Goal: Information Seeking & Learning: Learn about a topic

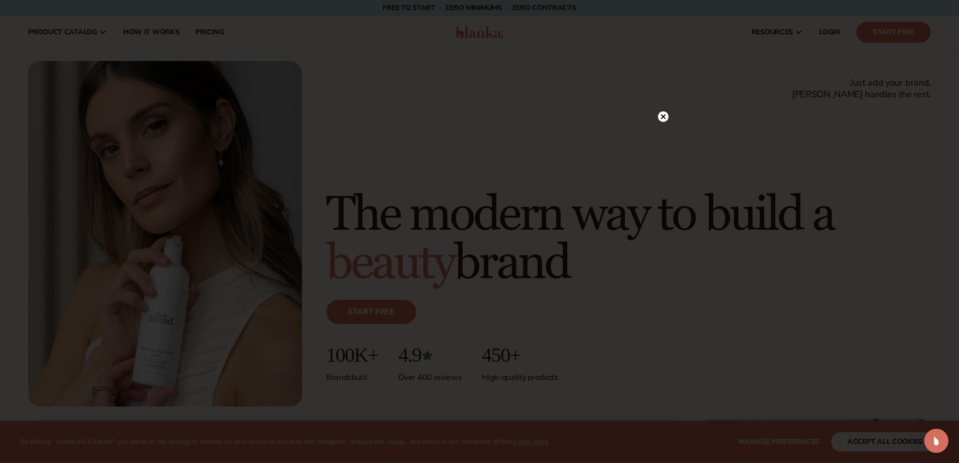
click at [665, 114] on icon at bounding box center [663, 116] width 5 height 5
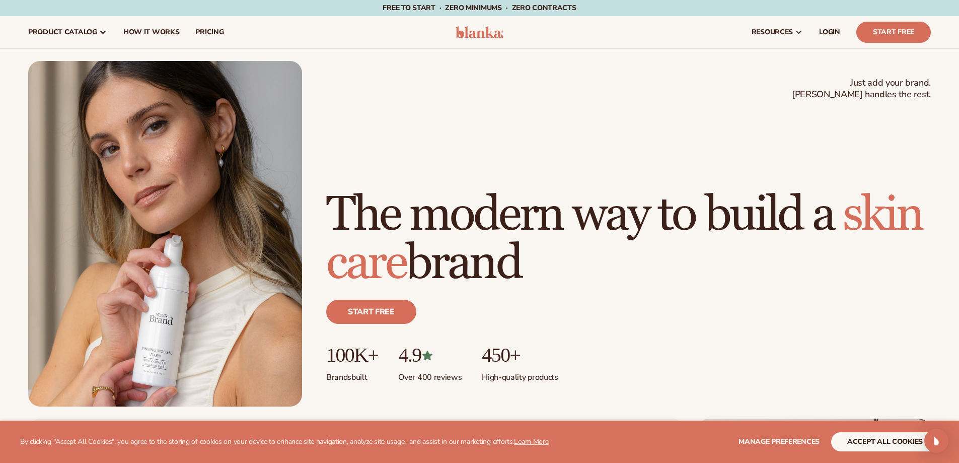
drag, startPoint x: 360, startPoint y: 165, endPoint x: 615, endPoint y: 242, distance: 266.7
click at [615, 242] on h1 "The modern way to build a skin care brand" at bounding box center [628, 239] width 605 height 97
drag, startPoint x: 622, startPoint y: 255, endPoint x: 430, endPoint y: 170, distance: 210.1
click at [430, 191] on h1 "The modern way to build a skin care brand" at bounding box center [628, 239] width 605 height 97
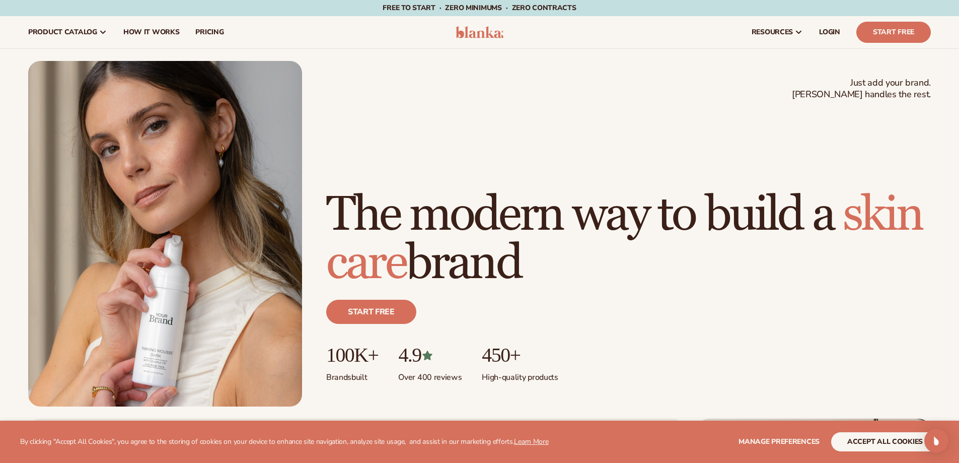
click at [430, 191] on h1 "The modern way to build a skin care brand" at bounding box center [628, 239] width 605 height 97
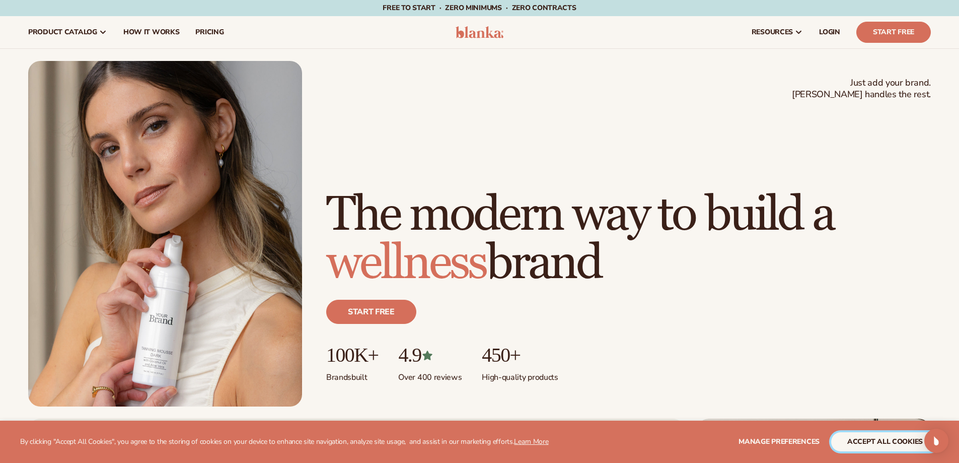
click at [849, 441] on button "accept all cookies" at bounding box center [885, 441] width 108 height 19
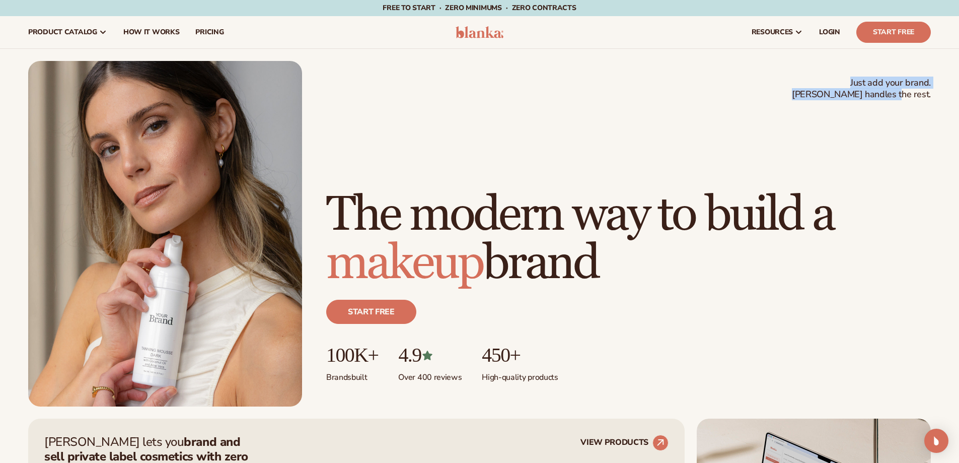
drag, startPoint x: 845, startPoint y: 80, endPoint x: 929, endPoint y: 94, distance: 84.9
click at [929, 94] on span "Just add your brand. Blanka handles the rest." at bounding box center [861, 89] width 139 height 24
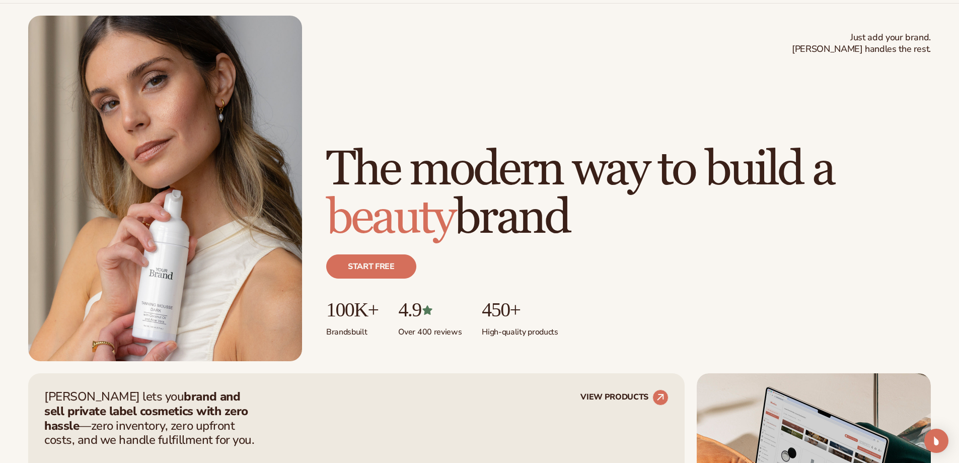
scroll to position [201, 0]
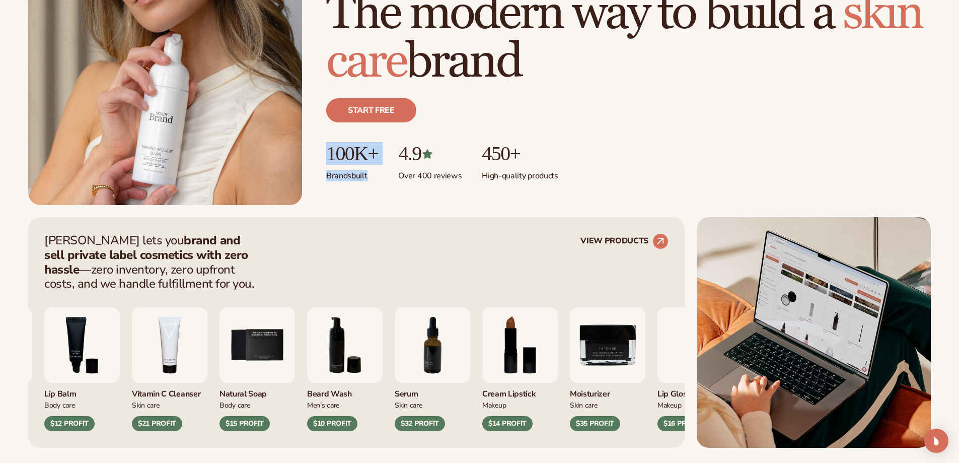
drag, startPoint x: 320, startPoint y: 155, endPoint x: 372, endPoint y: 177, distance: 56.7
click at [372, 177] on div "Just add your brand. Blanka handles the rest. beauty,skin care,wellness,makeup …" at bounding box center [479, 32] width 903 height 345
click at [372, 177] on p "Brands built" at bounding box center [352, 173] width 52 height 17
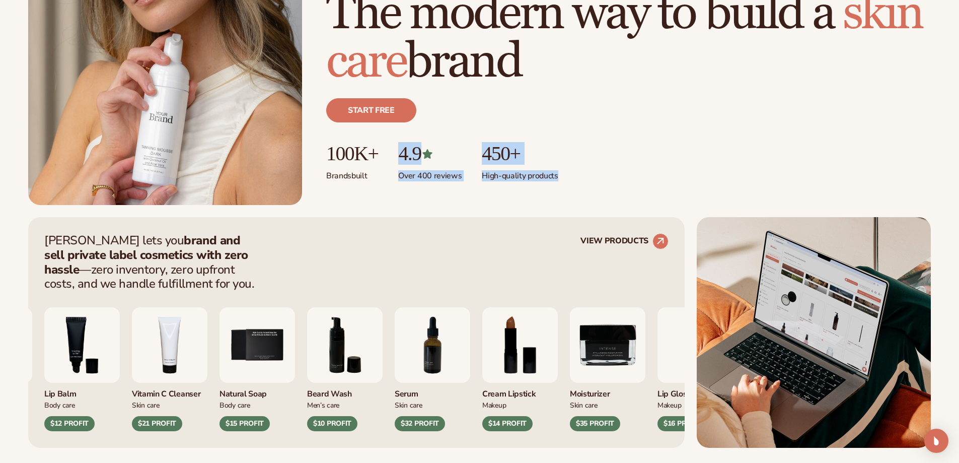
drag, startPoint x: 412, startPoint y: 158, endPoint x: 565, endPoint y: 179, distance: 154.6
click at [565, 179] on ul "100K+ Brands built 4.9 Over 400 reviews 450+ High-quality products" at bounding box center [628, 162] width 605 height 39
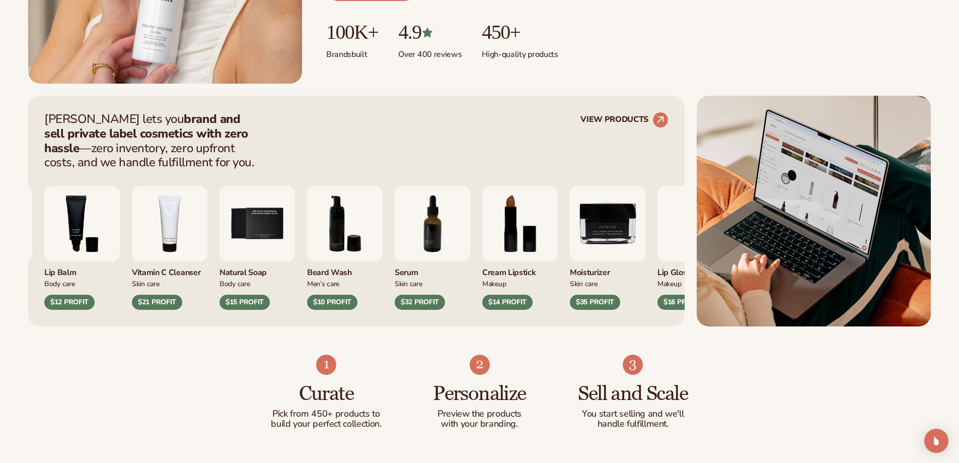
scroll to position [352, 0]
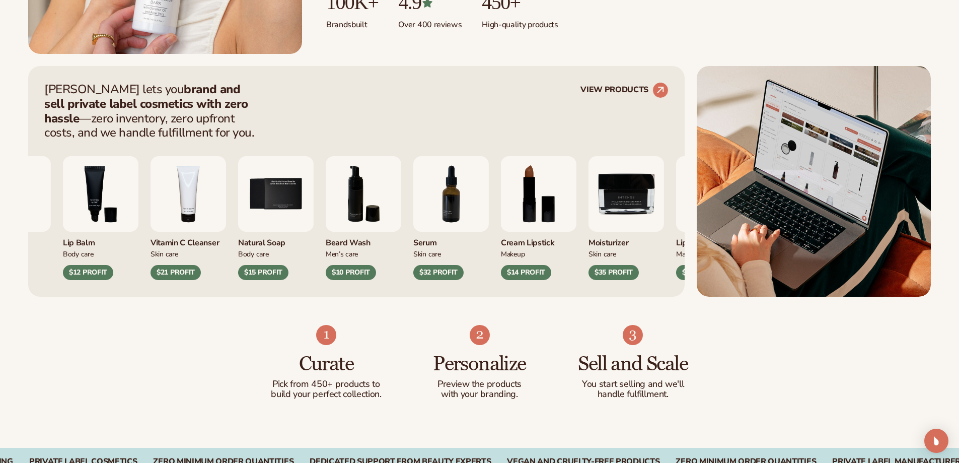
click at [266, 274] on div "Moisturizer Skin Care $17 PROFIT Lip Balm Body Care $12 PROFIT Skin Care" at bounding box center [287, 218] width 624 height 124
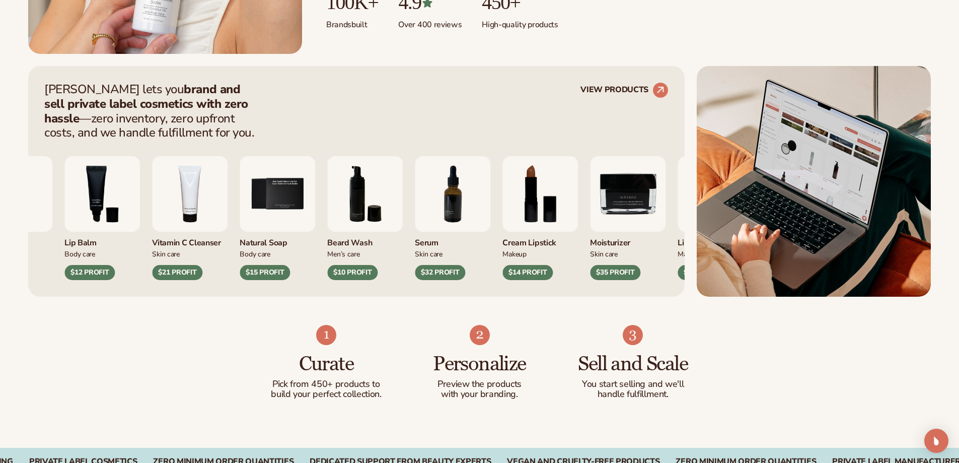
click at [266, 274] on div "$15 PROFIT" at bounding box center [265, 272] width 50 height 15
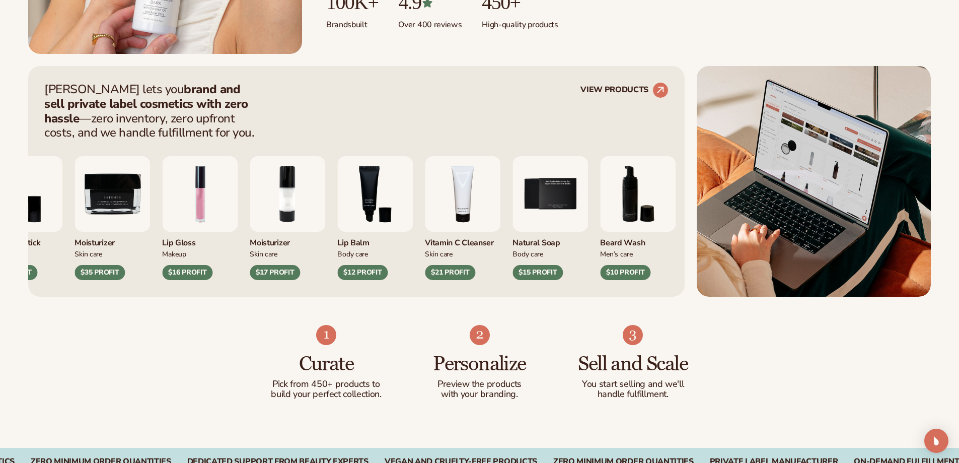
click at [530, 228] on div "Cream Lipstick Makeup $14 PROFIT Moisturizer Skin Care $35 PROFIT Makeup" at bounding box center [299, 218] width 624 height 124
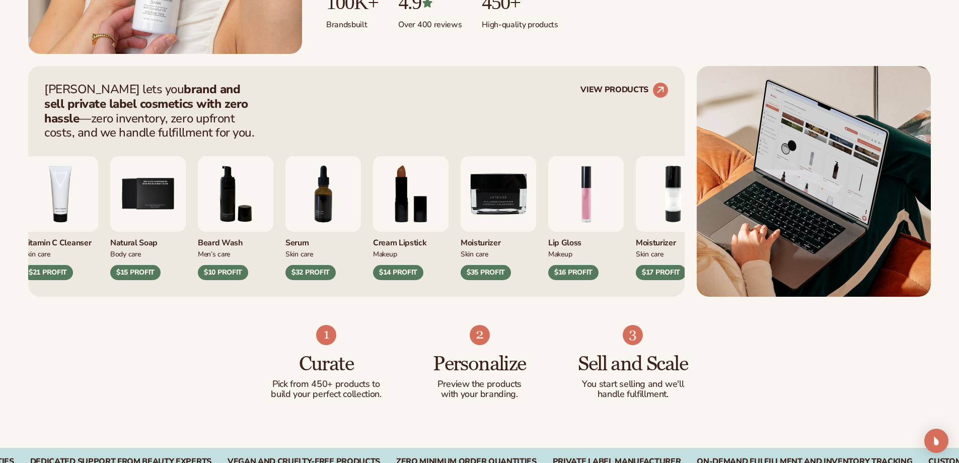
click at [562, 229] on img "1 / 9" at bounding box center [586, 194] width 76 height 76
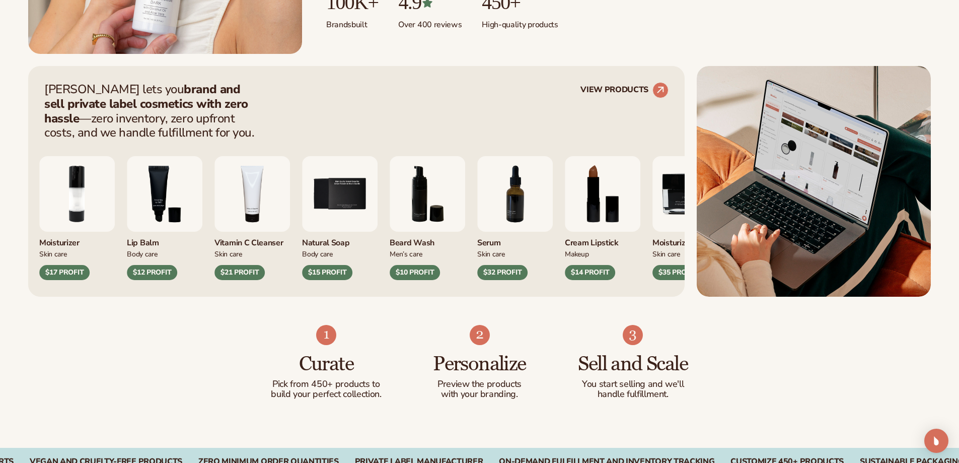
click at [439, 214] on div "Moisturizer Skin Care $17 PROFIT Lip Balm Body Care $12 PROFIT Skin Care Makeup" at bounding box center [351, 218] width 624 height 124
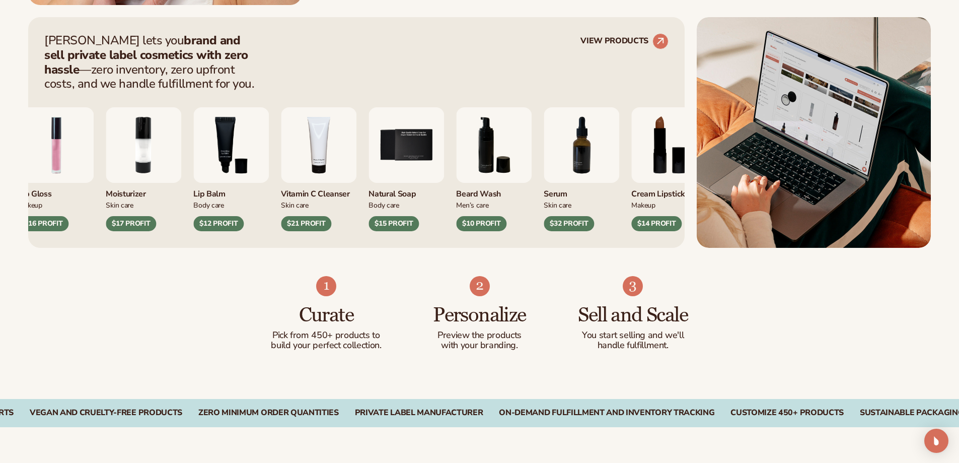
scroll to position [554, 0]
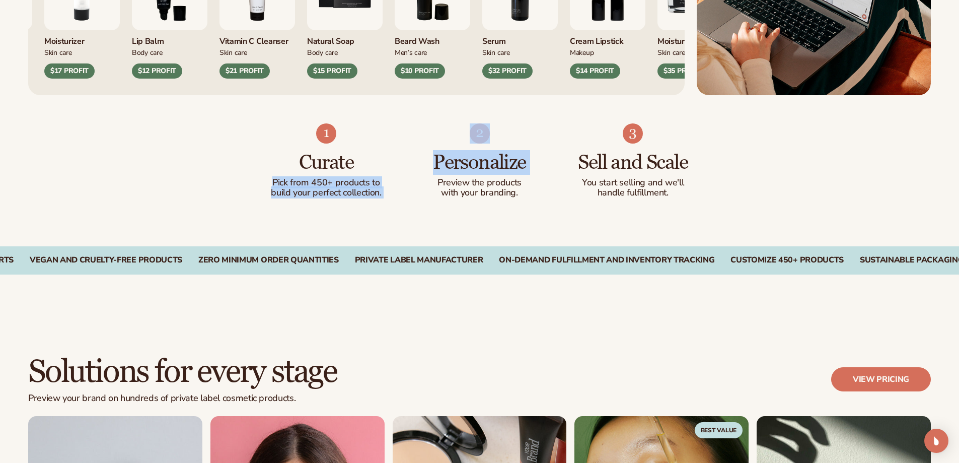
drag, startPoint x: 271, startPoint y: 181, endPoint x: 403, endPoint y: 187, distance: 132.1
click at [403, 187] on ul "Curate Pick from 450+ products to build your perfect collection. Personalize Pr…" at bounding box center [480, 160] width 420 height 75
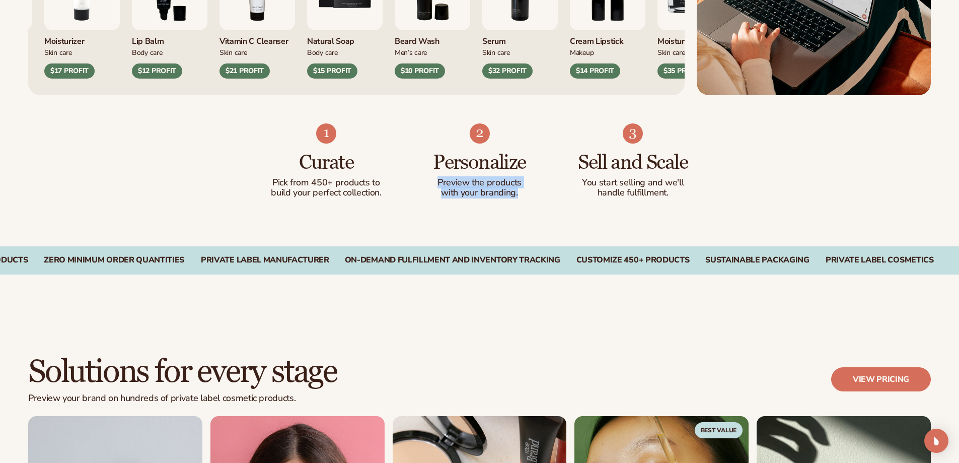
drag, startPoint x: 437, startPoint y: 187, endPoint x: 524, endPoint y: 195, distance: 87.0
click at [524, 195] on div "Preview the products with your branding." at bounding box center [479, 188] width 113 height 20
click at [524, 195] on p "with your branding." at bounding box center [479, 193] width 113 height 10
drag, startPoint x: 575, startPoint y: 178, endPoint x: 673, endPoint y: 191, distance: 99.0
click at [673, 191] on ul "Curate Pick from 450+ products to build your perfect collection. Personalize Pr…" at bounding box center [480, 160] width 420 height 75
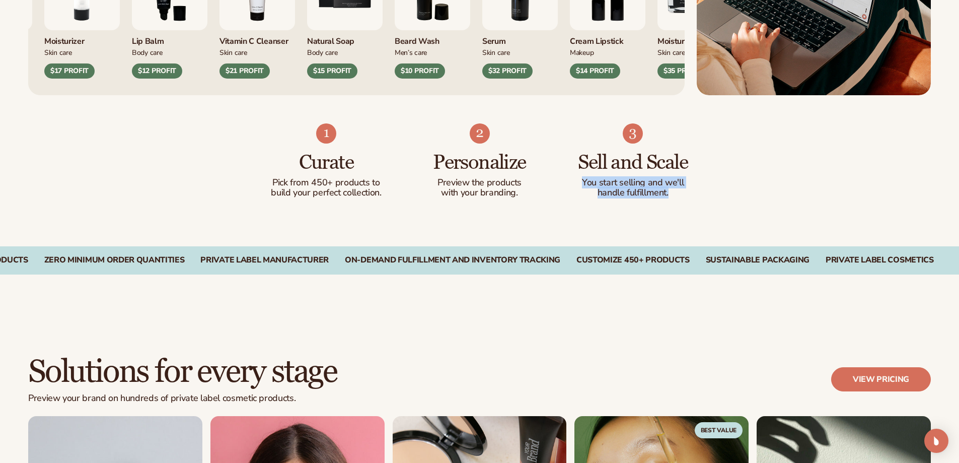
click at [673, 191] on p "handle fulfillment." at bounding box center [633, 193] width 113 height 10
drag, startPoint x: 677, startPoint y: 191, endPoint x: 574, endPoint y: 179, distance: 103.9
click at [574, 179] on ul "Curate Pick from 450+ products to build your perfect collection. Personalize Pr…" at bounding box center [480, 160] width 420 height 75
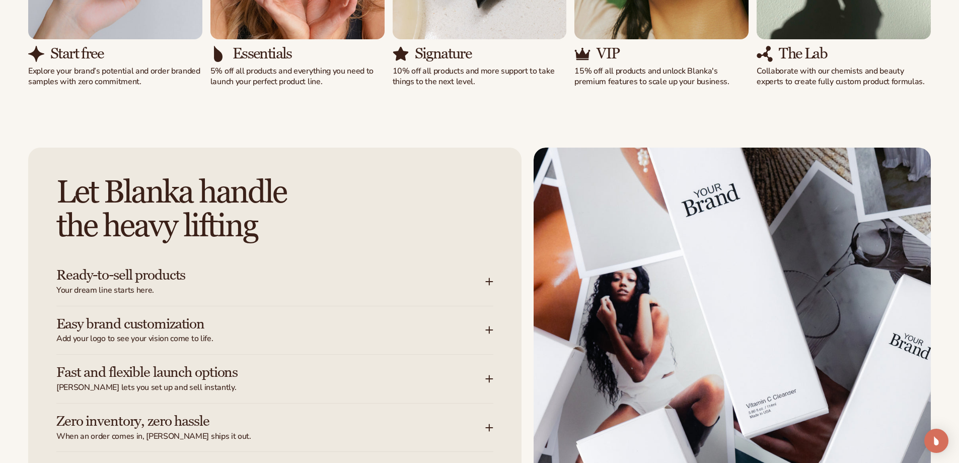
scroll to position [1158, 0]
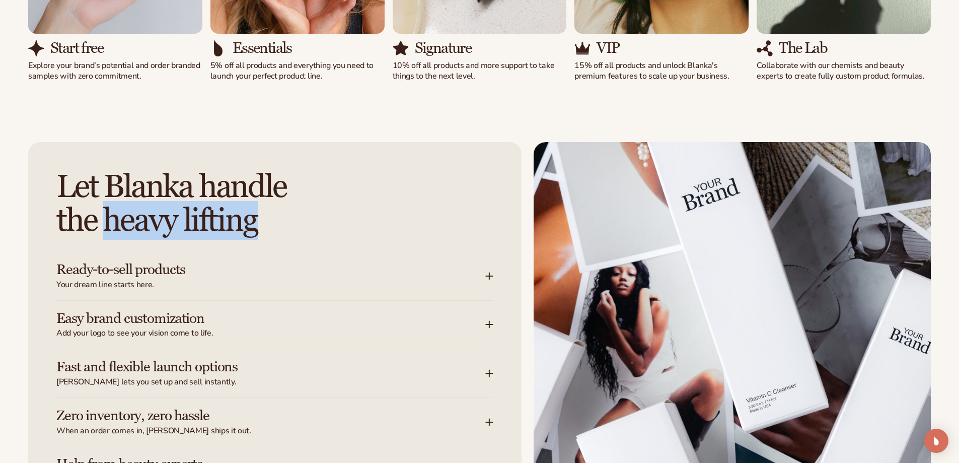
drag, startPoint x: 199, startPoint y: 221, endPoint x: 279, endPoint y: 221, distance: 79.6
click at [279, 221] on h2 "Let Blanka handle the heavy lifting" at bounding box center [274, 203] width 437 height 67
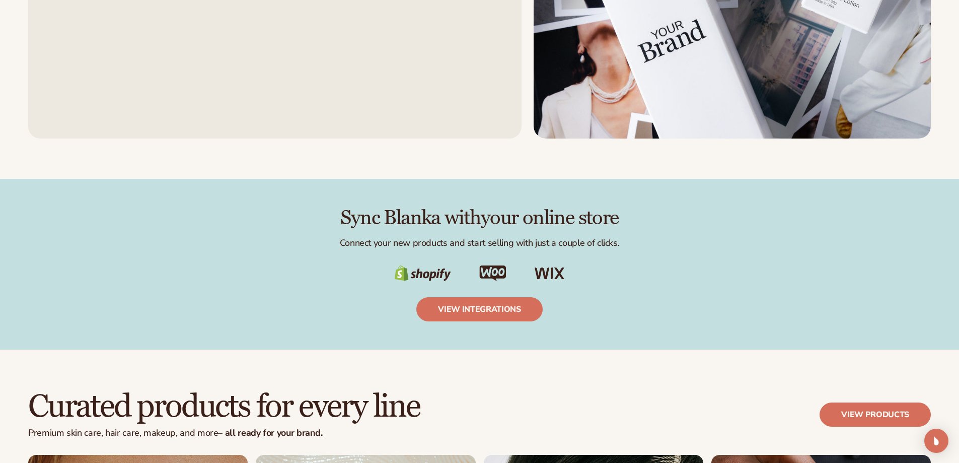
scroll to position [1662, 0]
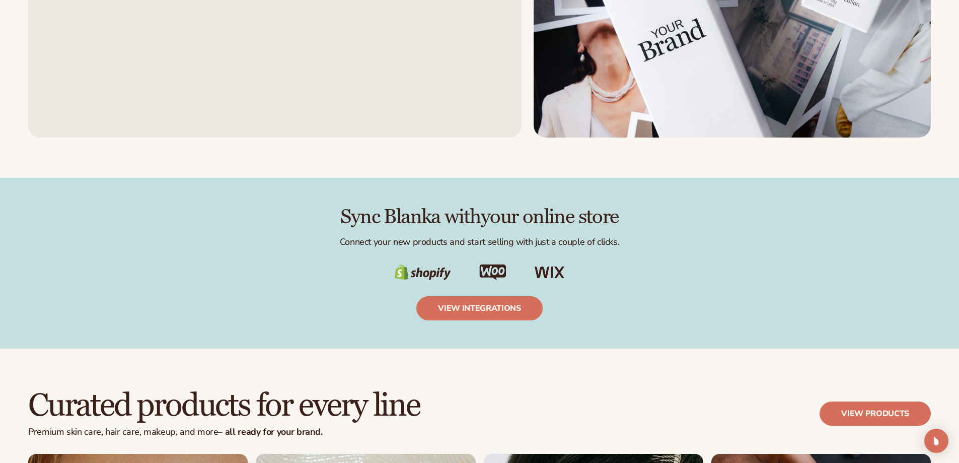
drag, startPoint x: 423, startPoint y: 219, endPoint x: 645, endPoint y: 219, distance: 221.6
click at [645, 219] on h2 "Sync Blanka with your online store" at bounding box center [479, 217] width 903 height 22
drag, startPoint x: 324, startPoint y: 241, endPoint x: 628, endPoint y: 241, distance: 304.1
click at [628, 241] on p "Connect your new products and start selling with just a couple of clicks." at bounding box center [479, 242] width 903 height 12
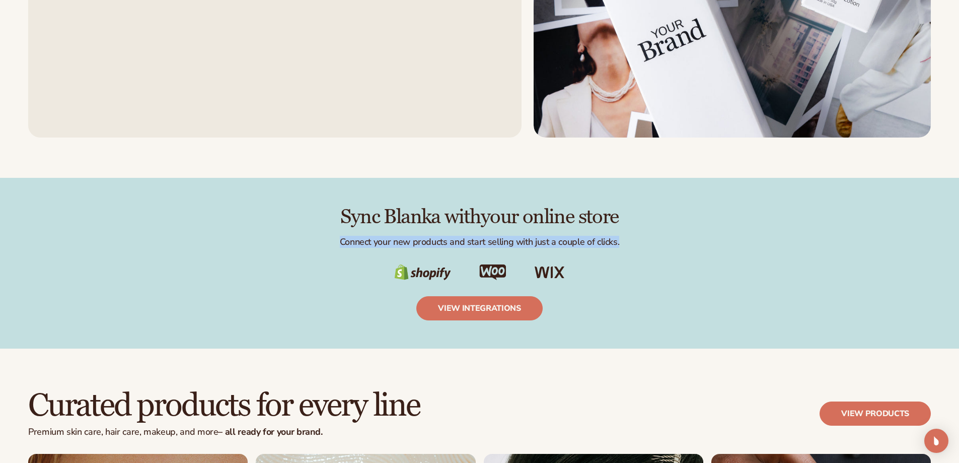
click at [628, 241] on p "Connect your new products and start selling with just a couple of clicks." at bounding box center [479, 242] width 903 height 12
drag, startPoint x: 635, startPoint y: 241, endPoint x: 296, endPoint y: 208, distance: 340.5
click at [296, 208] on div "Sync Blanka with your online store Connect your new products and start selling …" at bounding box center [479, 263] width 903 height 114
click at [296, 208] on h2 "Sync Blanka with your online store" at bounding box center [479, 217] width 903 height 22
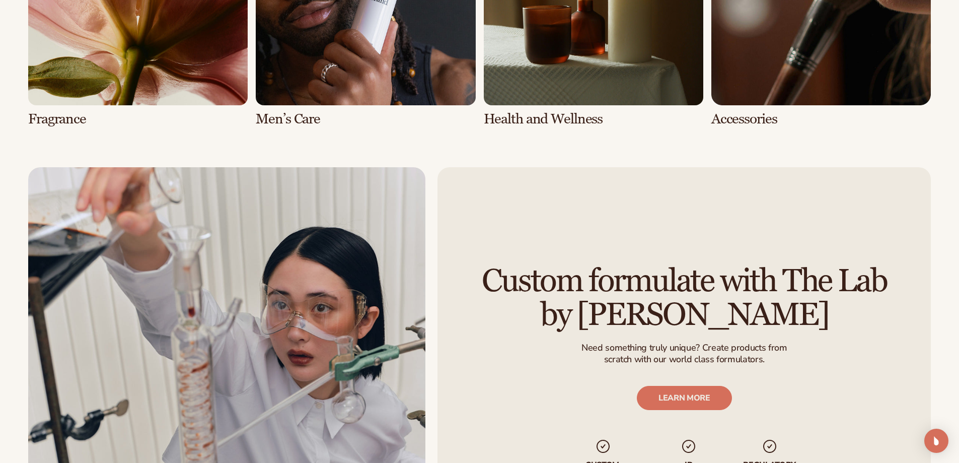
scroll to position [2518, 0]
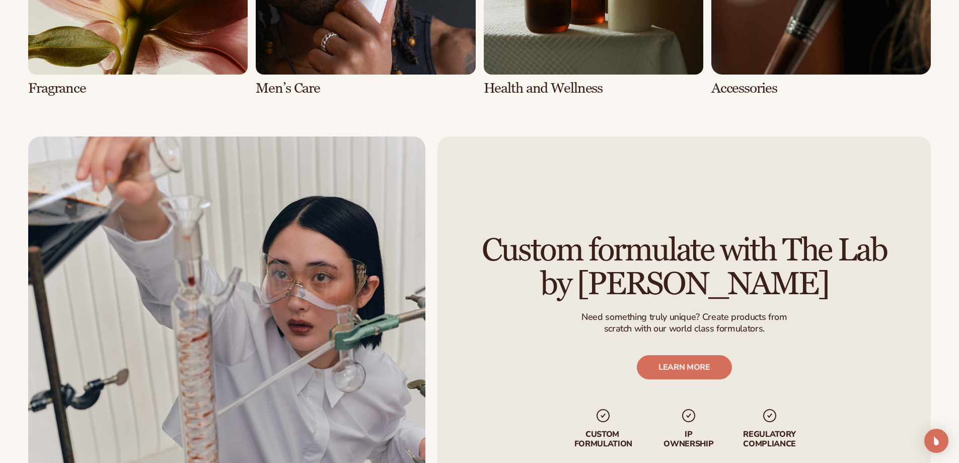
drag, startPoint x: 489, startPoint y: 248, endPoint x: 769, endPoint y: 287, distance: 282.6
click at [769, 287] on h2 "Custom formulate with The Lab by Blanka" at bounding box center [685, 267] width 438 height 67
drag, startPoint x: 748, startPoint y: 286, endPoint x: 470, endPoint y: 244, distance: 281.6
click at [470, 244] on h2 "Custom formulate with The Lab by Blanka" at bounding box center [685, 267] width 438 height 67
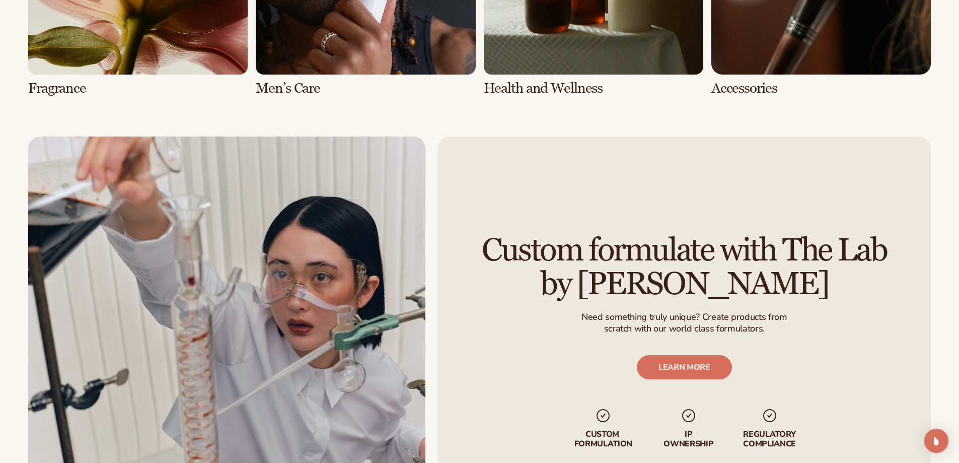
click at [470, 244] on h2 "Custom formulate with The Lab by Blanka" at bounding box center [685, 267] width 438 height 67
drag, startPoint x: 457, startPoint y: 243, endPoint x: 785, endPoint y: 275, distance: 329.4
click at [785, 275] on div "Custom formulate with The Lab by Blanka Need something truly unique? Create pro…" at bounding box center [685, 340] width 494 height 409
click at [785, 275] on h2 "Custom formulate with The Lab by Blanka" at bounding box center [685, 267] width 438 height 67
drag, startPoint x: 573, startPoint y: 311, endPoint x: 820, endPoint y: 321, distance: 247.4
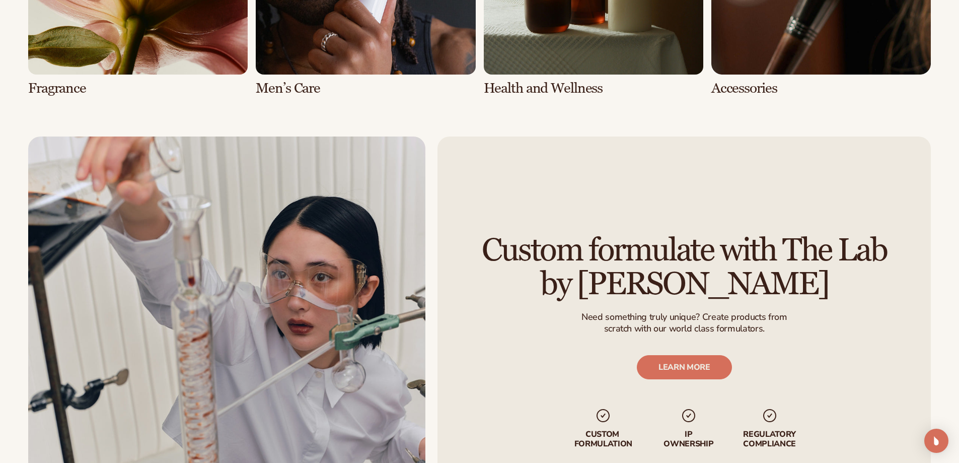
click at [820, 321] on div "Custom formulate with The Lab by Blanka Need something truly unique? Create pro…" at bounding box center [685, 340] width 494 height 409
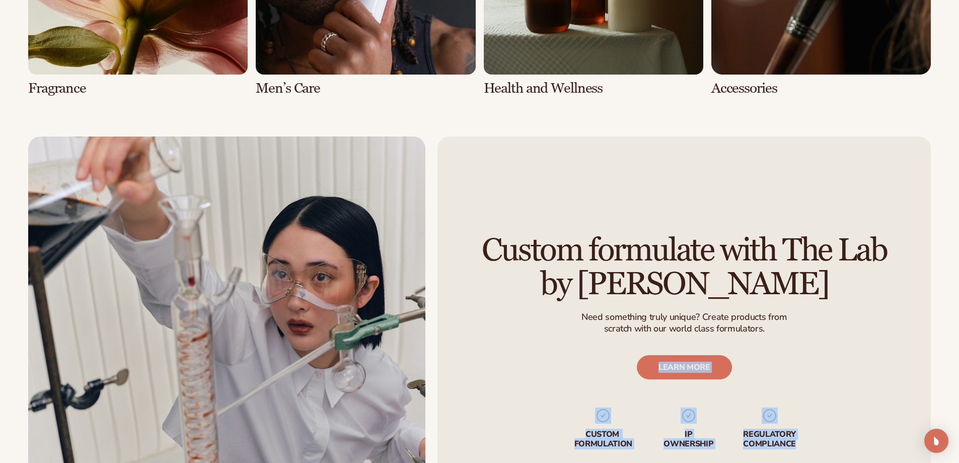
drag, startPoint x: 741, startPoint y: 323, endPoint x: 454, endPoint y: 232, distance: 300.5
click at [454, 232] on div "Custom formulate with The Lab by Blanka Need something truly unique? Create pro…" at bounding box center [685, 340] width 494 height 409
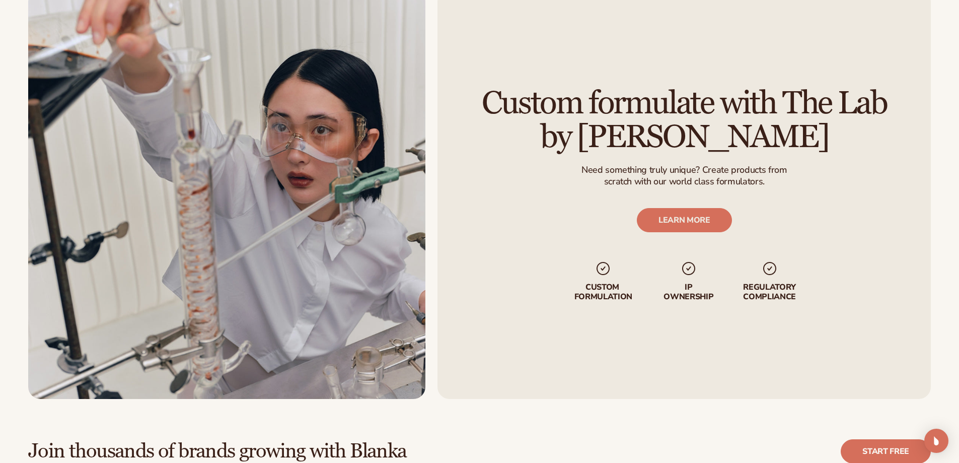
scroll to position [2669, 0]
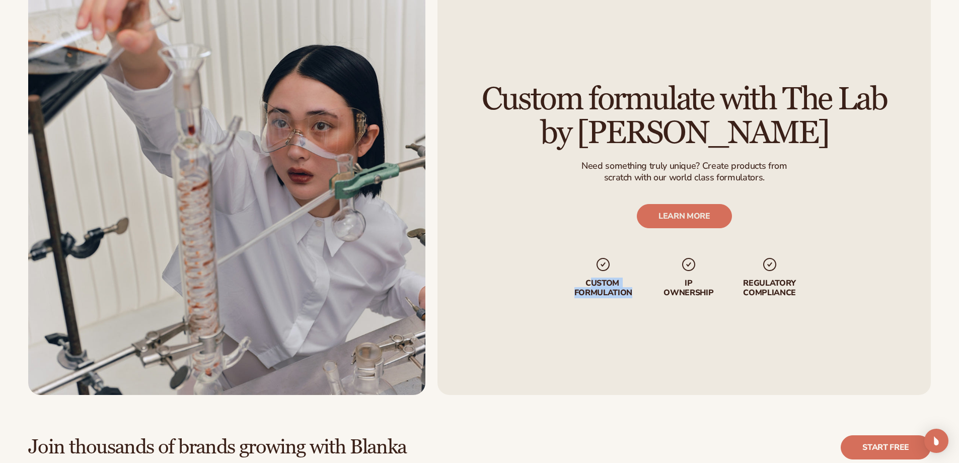
drag, startPoint x: 589, startPoint y: 282, endPoint x: 630, endPoint y: 295, distance: 43.0
click at [630, 295] on p "Custom formulation" at bounding box center [603, 287] width 63 height 19
drag, startPoint x: 684, startPoint y: 284, endPoint x: 722, endPoint y: 299, distance: 40.7
click at [722, 299] on div "Custom formulate with The Lab by Blanka Need something truly unique? Create pro…" at bounding box center [685, 189] width 494 height 409
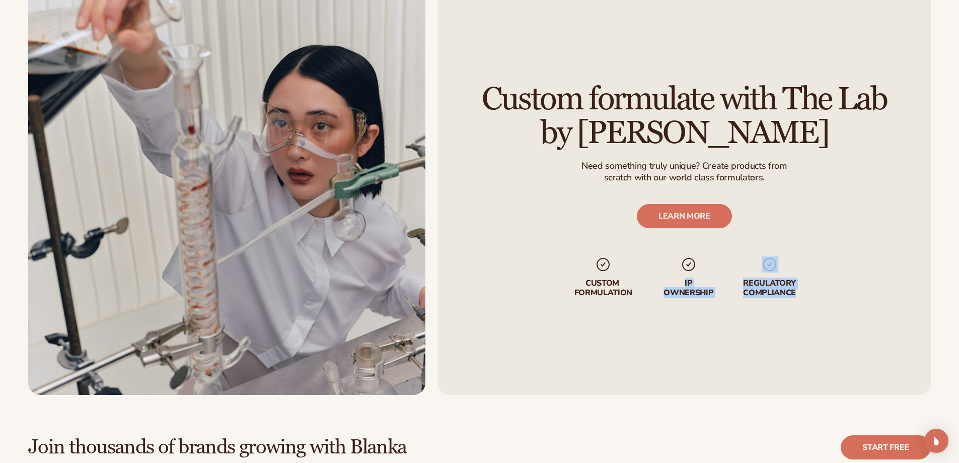
click at [723, 299] on div "Custom formulate with The Lab by Blanka Need something truly unique? Create pro…" at bounding box center [685, 189] width 494 height 409
click at [744, 286] on p "regulatory compliance" at bounding box center [769, 287] width 54 height 19
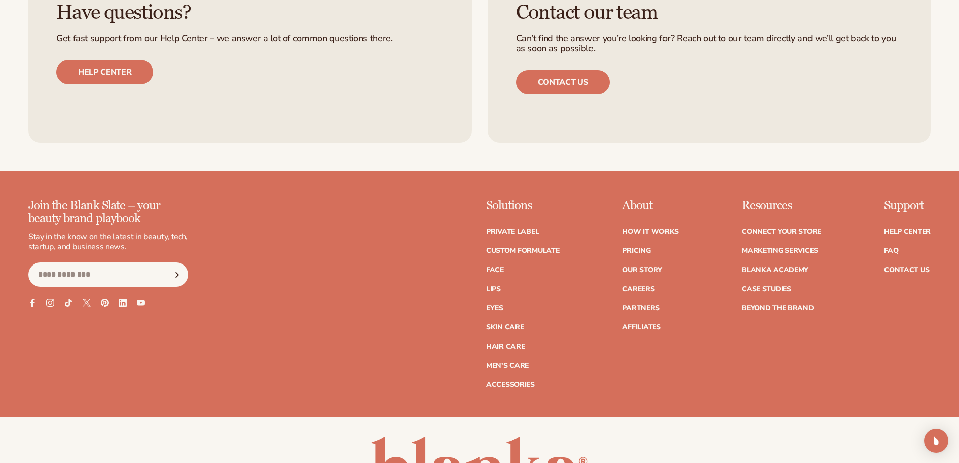
scroll to position [4481, 0]
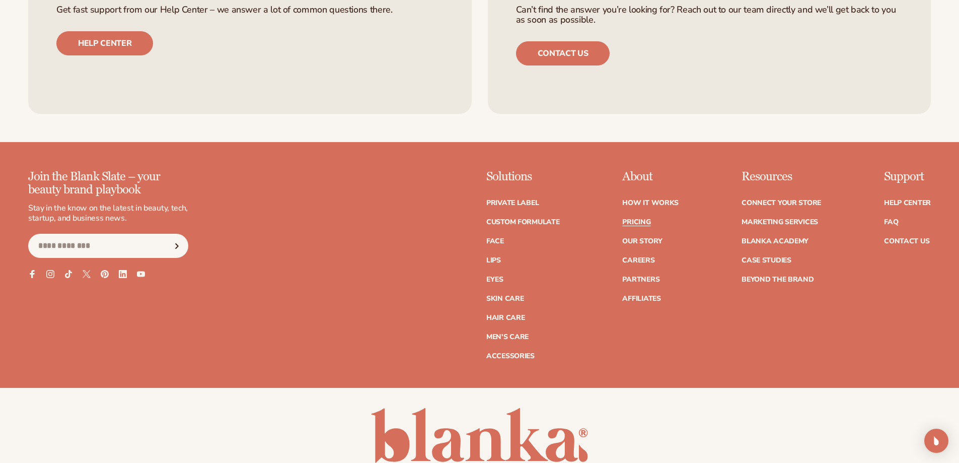
click at [643, 220] on link "Pricing" at bounding box center [636, 222] width 28 height 7
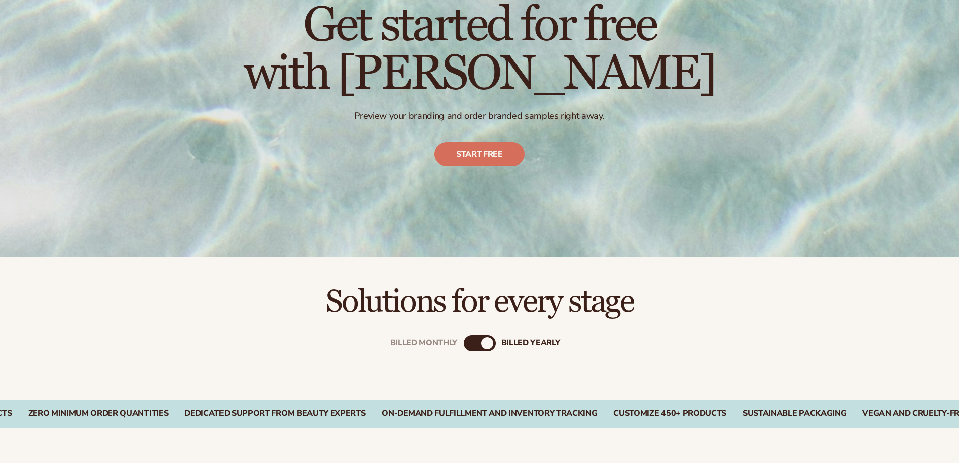
scroll to position [252, 0]
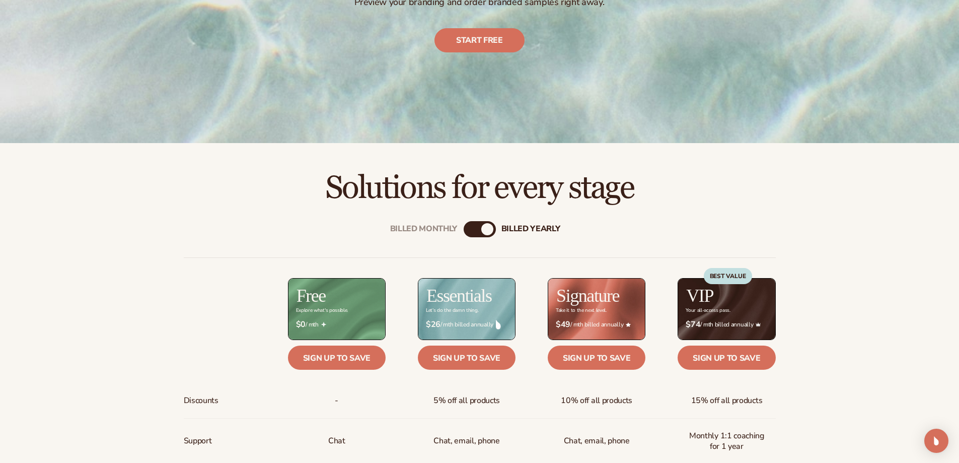
click at [492, 226] on div "billed Yearly" at bounding box center [487, 229] width 12 height 12
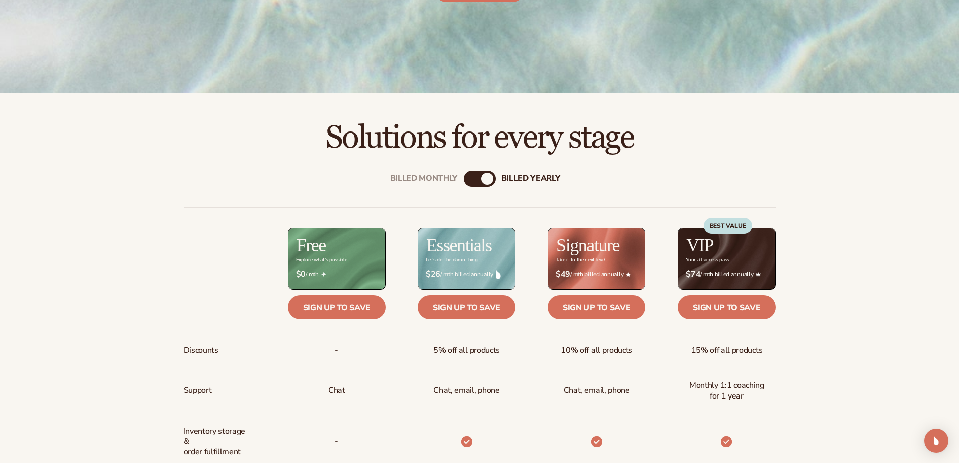
click at [481, 178] on div "billed Yearly" at bounding box center [487, 179] width 12 height 12
click at [473, 181] on div "Billed Monthly" at bounding box center [470, 179] width 12 height 12
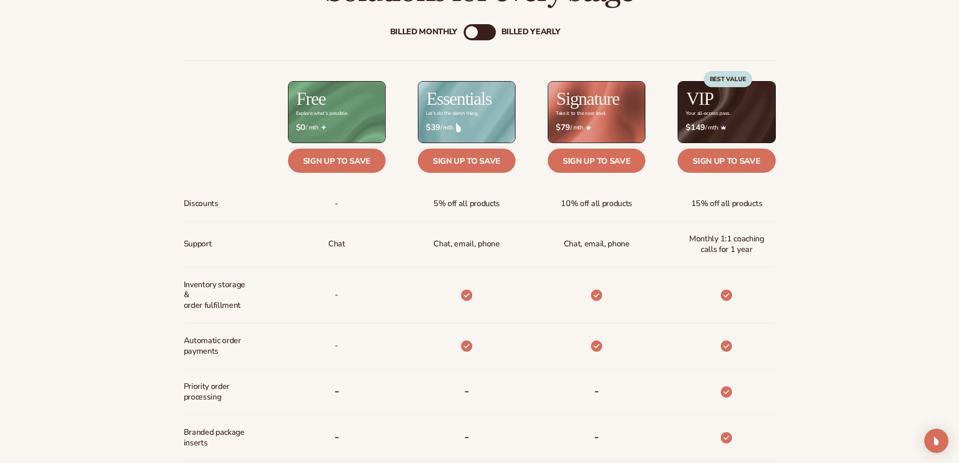
scroll to position [453, 0]
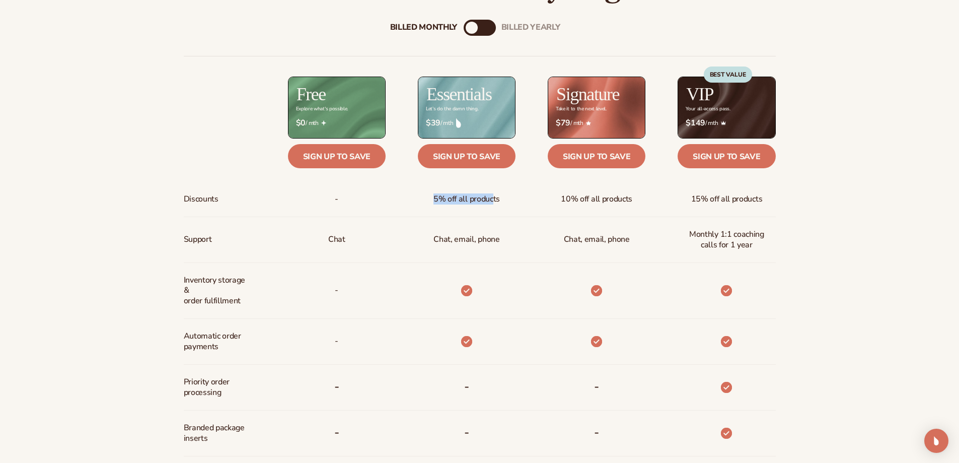
drag, startPoint x: 434, startPoint y: 200, endPoint x: 491, endPoint y: 201, distance: 57.9
click at [491, 201] on span "5% off all products" at bounding box center [467, 199] width 66 height 19
drag, startPoint x: 434, startPoint y: 237, endPoint x: 495, endPoint y: 237, distance: 61.9
click at [495, 237] on p "Chat, email, phone" at bounding box center [467, 239] width 66 height 19
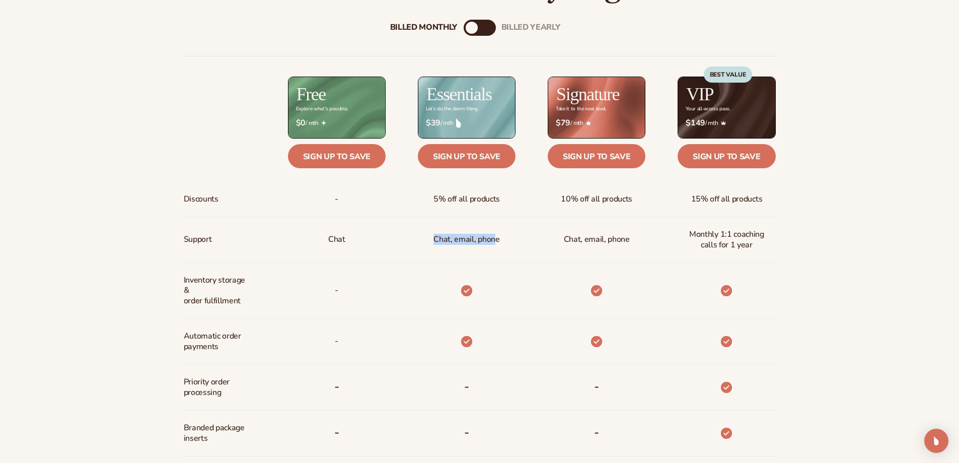
click at [495, 237] on p "Chat, email, phone" at bounding box center [467, 239] width 66 height 19
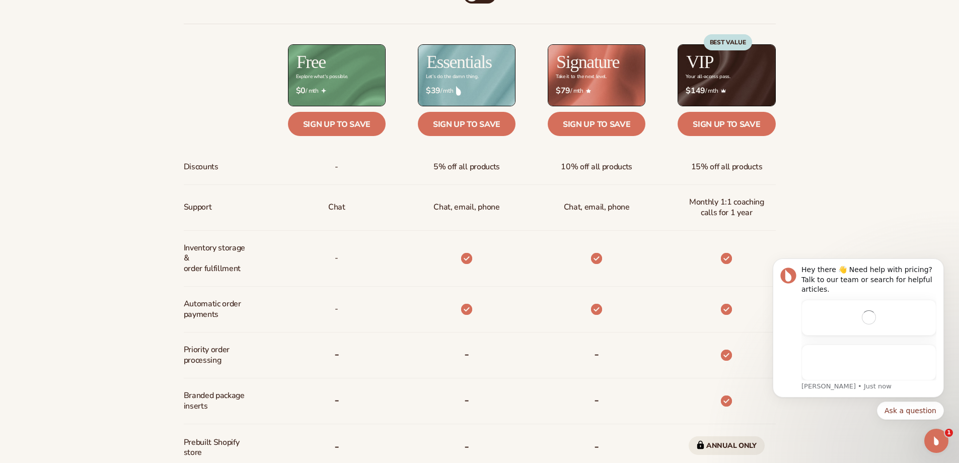
scroll to position [504, 0]
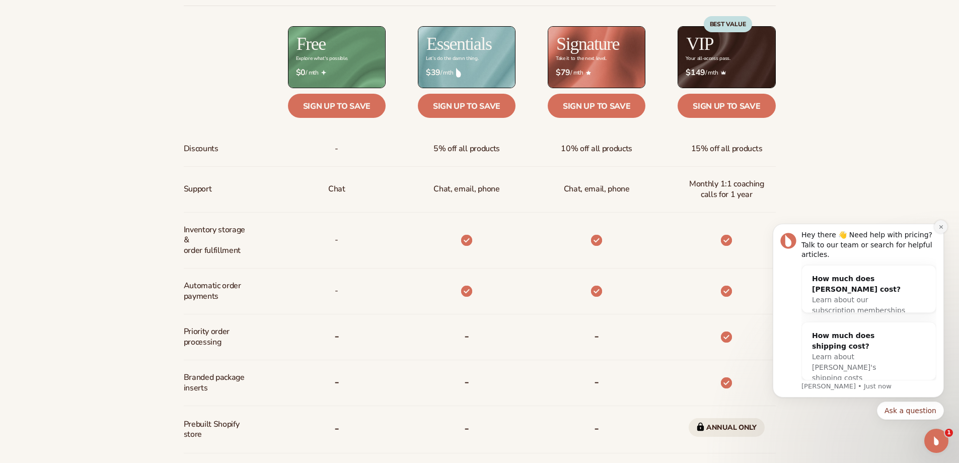
click at [939, 230] on icon "Dismiss notification" at bounding box center [942, 227] width 6 height 6
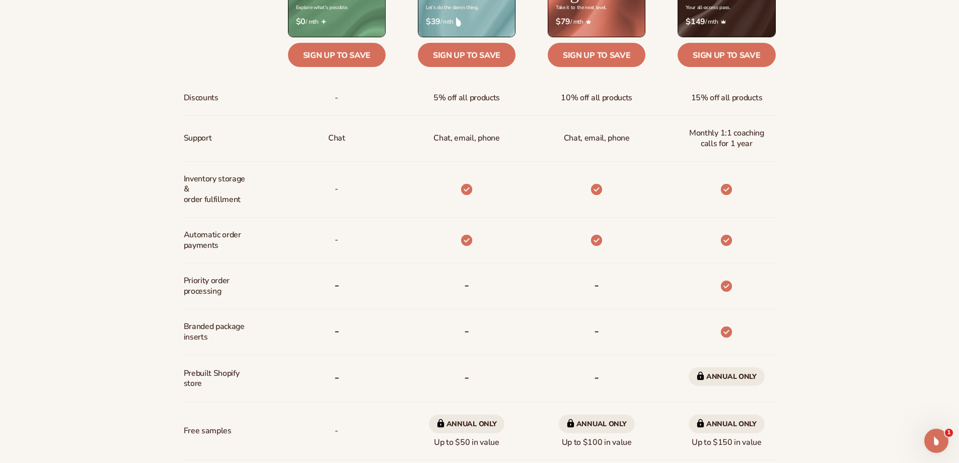
scroll to position [604, 0]
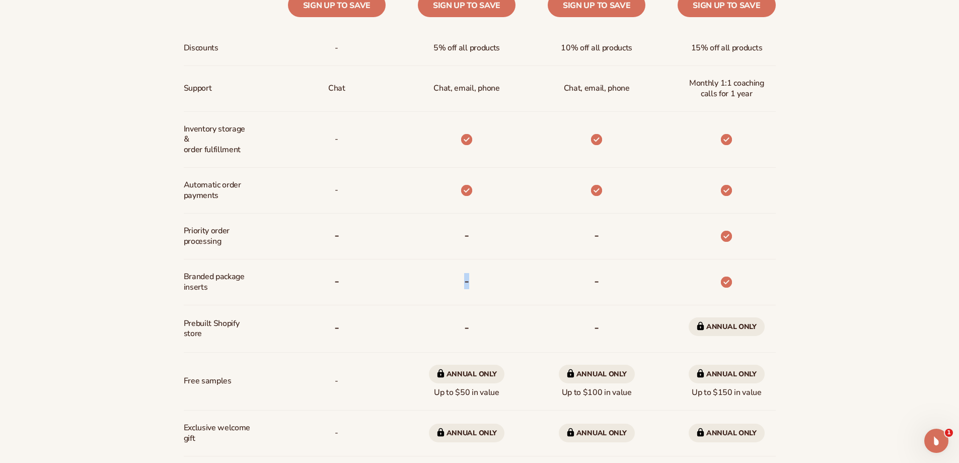
drag, startPoint x: 465, startPoint y: 283, endPoint x: 472, endPoint y: 284, distance: 7.7
click at [472, 284] on div "-" at bounding box center [466, 281] width 21 height 45
click at [467, 328] on b "-" at bounding box center [466, 327] width 5 height 16
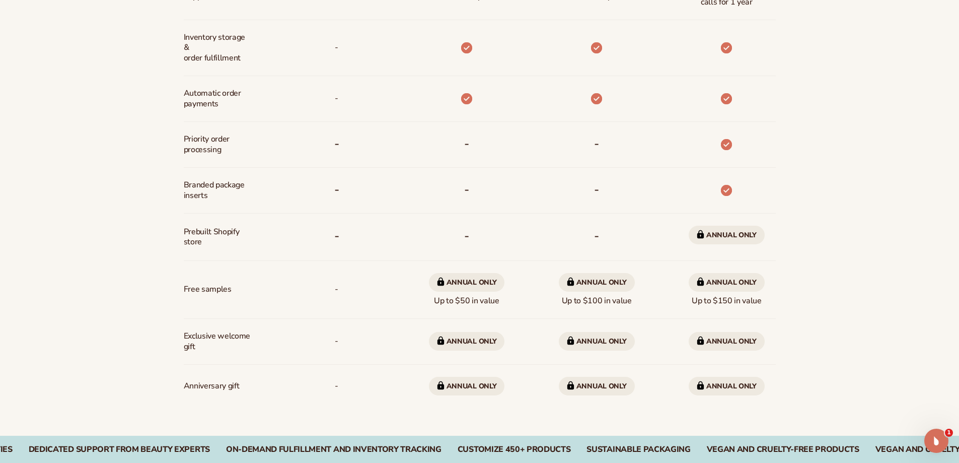
scroll to position [705, 0]
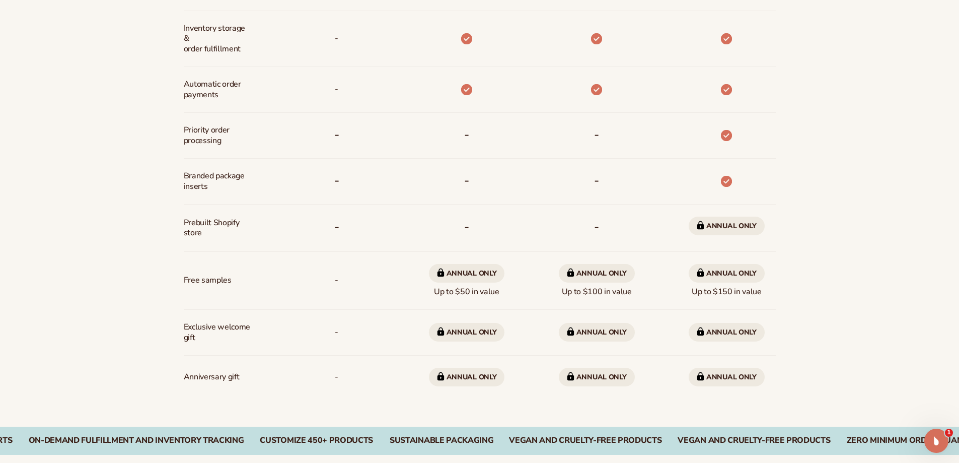
drag, startPoint x: 427, startPoint y: 292, endPoint x: 501, endPoint y: 295, distance: 74.1
click at [501, 295] on div "Annual only Up to $50 in value" at bounding box center [467, 280] width 92 height 57
click at [501, 295] on span "Annual only Up to $50 in value" at bounding box center [467, 280] width 76 height 41
drag, startPoint x: 435, startPoint y: 290, endPoint x: 490, endPoint y: 295, distance: 56.1
click at [490, 295] on span "Annual only Up to $50 in value" at bounding box center [467, 280] width 76 height 41
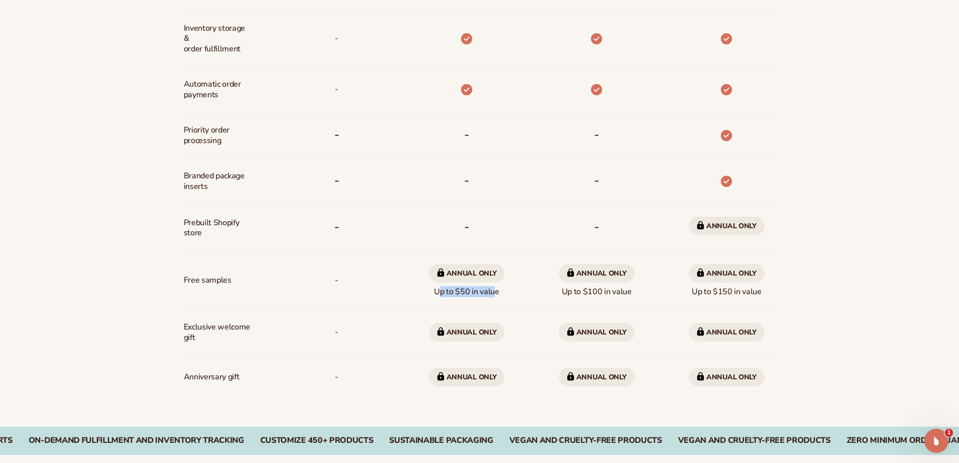
click at [490, 295] on span "Annual only Up to $50 in value" at bounding box center [467, 280] width 76 height 41
drag, startPoint x: 456, startPoint y: 274, endPoint x: 480, endPoint y: 274, distance: 24.2
click at [480, 274] on span "Annual only" at bounding box center [467, 273] width 76 height 19
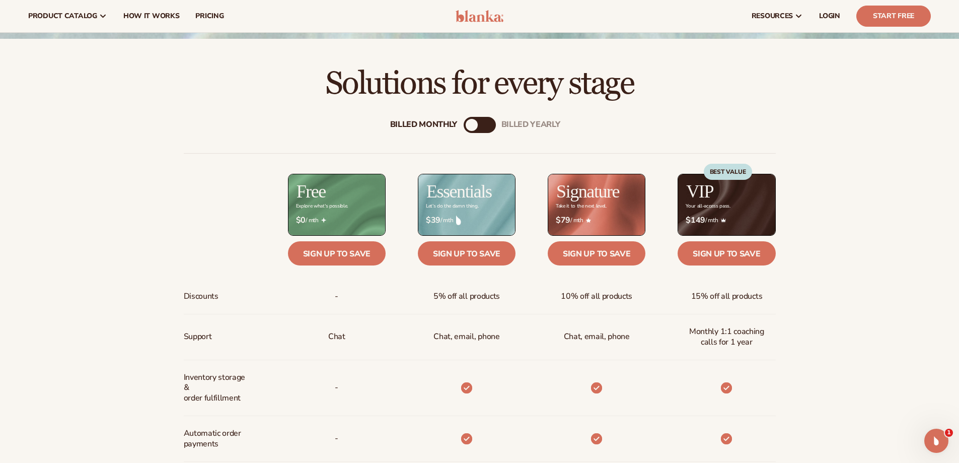
scroll to position [352, 0]
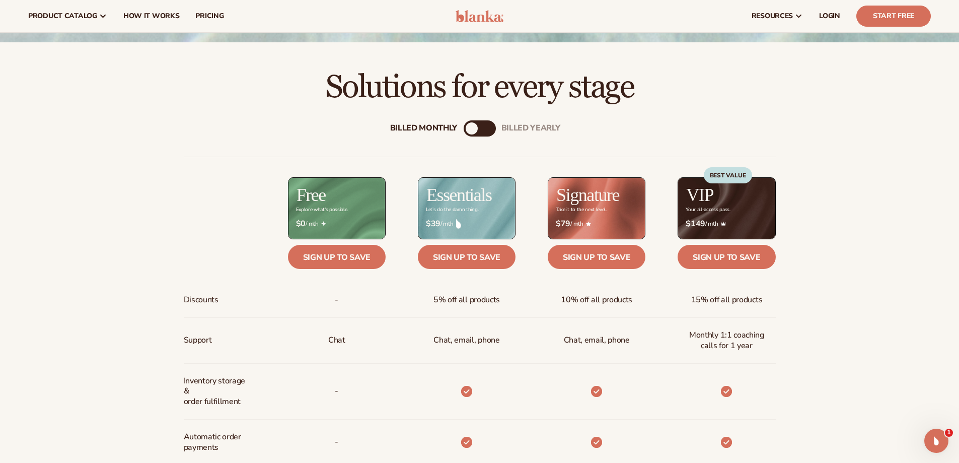
click at [487, 126] on div "billed Yearly" at bounding box center [490, 128] width 12 height 12
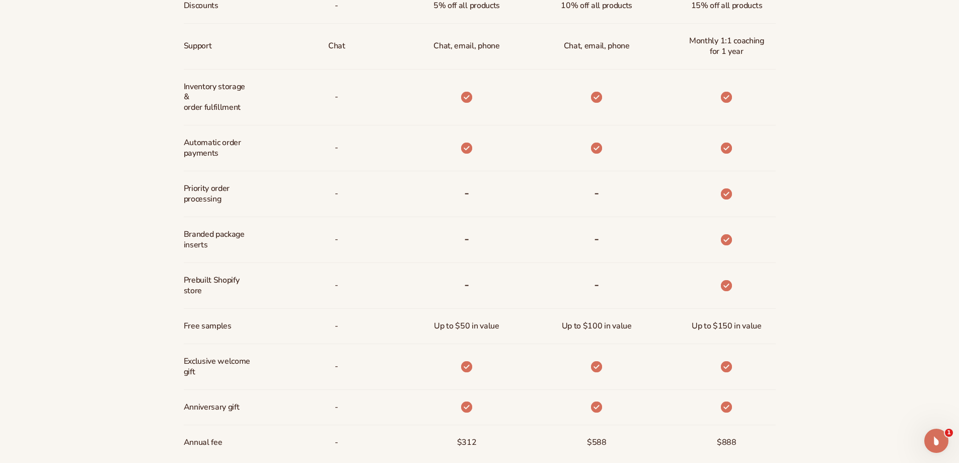
scroll to position [705, 0]
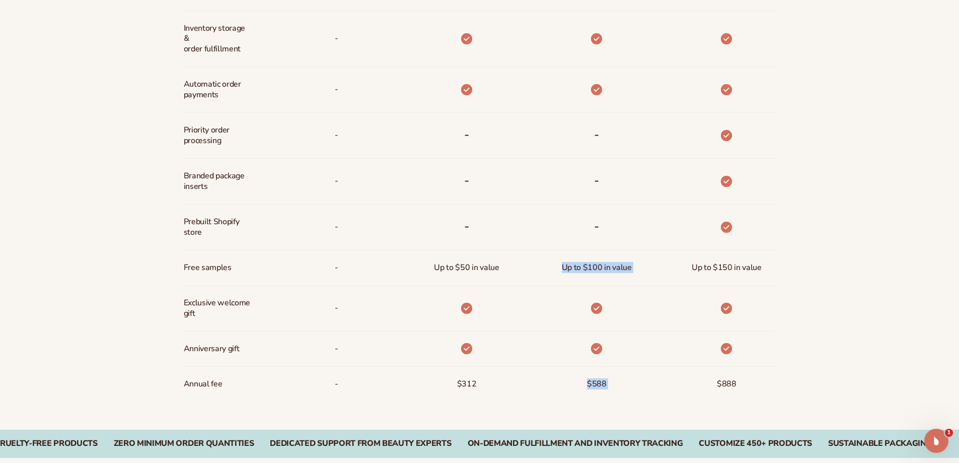
drag, startPoint x: 563, startPoint y: 266, endPoint x: 654, endPoint y: 269, distance: 90.7
click at [654, 269] on div "Discounts Support Inventory storage &   order fulfillment Automatic order payme…" at bounding box center [480, 102] width 592 height 597
click at [654, 269] on div "Up to $150 in value" at bounding box center [711, 267] width 130 height 35
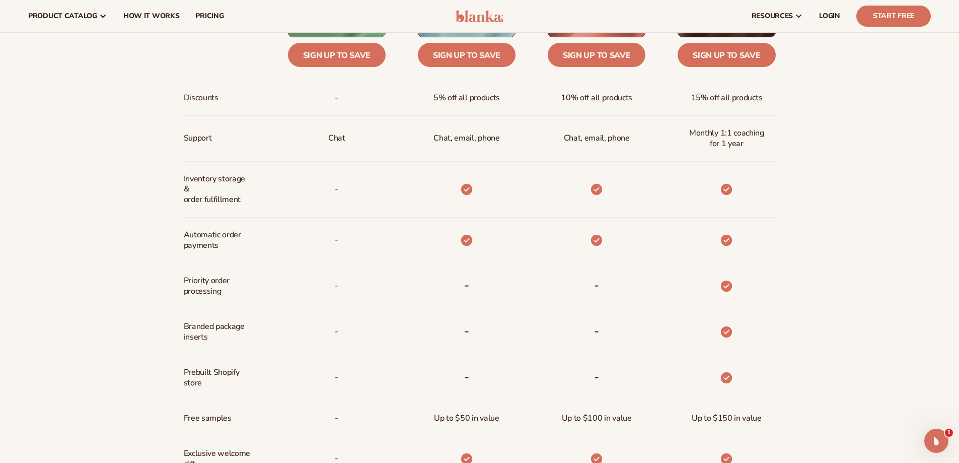
scroll to position [554, 0]
drag, startPoint x: 180, startPoint y: 280, endPoint x: 236, endPoint y: 299, distance: 59.4
click at [236, 299] on div "Billed Monthly billed Yearly Billed Monthly billed Yearly Discounts Support Inv…" at bounding box center [480, 242] width 649 height 678
drag, startPoint x: 172, startPoint y: 322, endPoint x: 209, endPoint y: 340, distance: 41.0
click at [209, 340] on div "Billed Monthly billed Yearly Billed Monthly billed Yearly Discounts Support Inv…" at bounding box center [480, 242] width 649 height 678
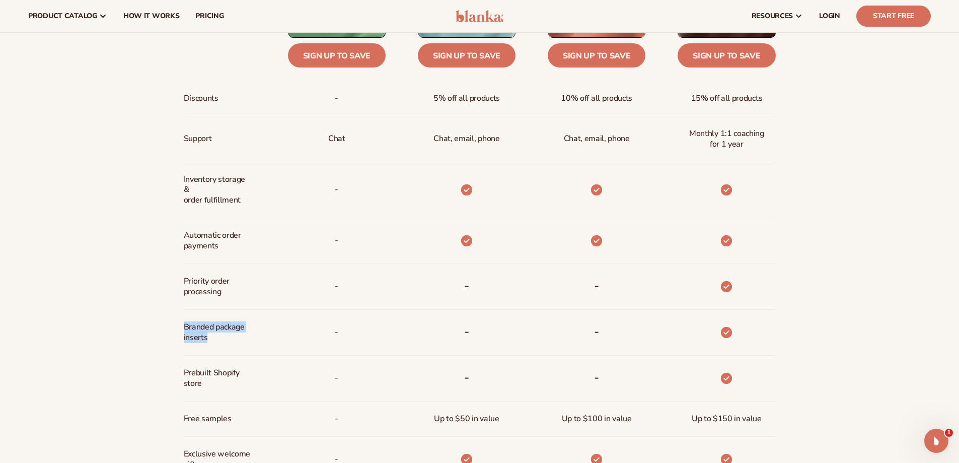
click at [209, 340] on span "Branded package inserts" at bounding box center [217, 332] width 67 height 29
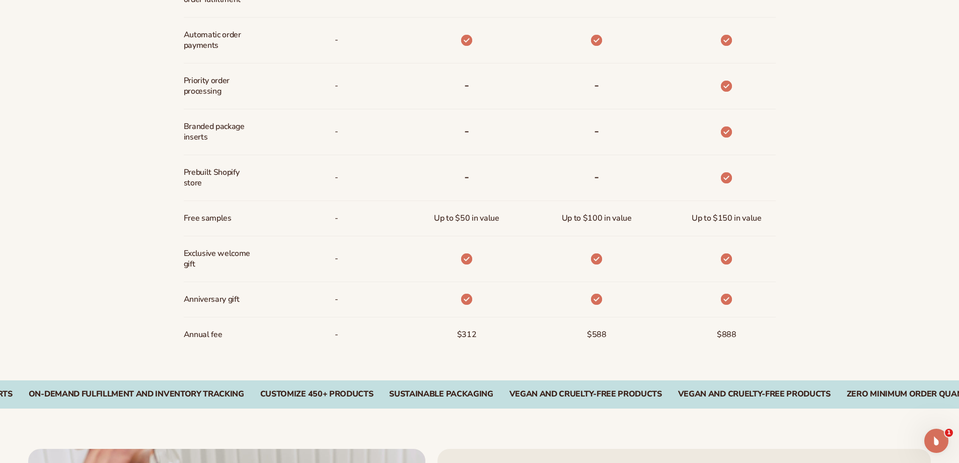
scroll to position [856, 0]
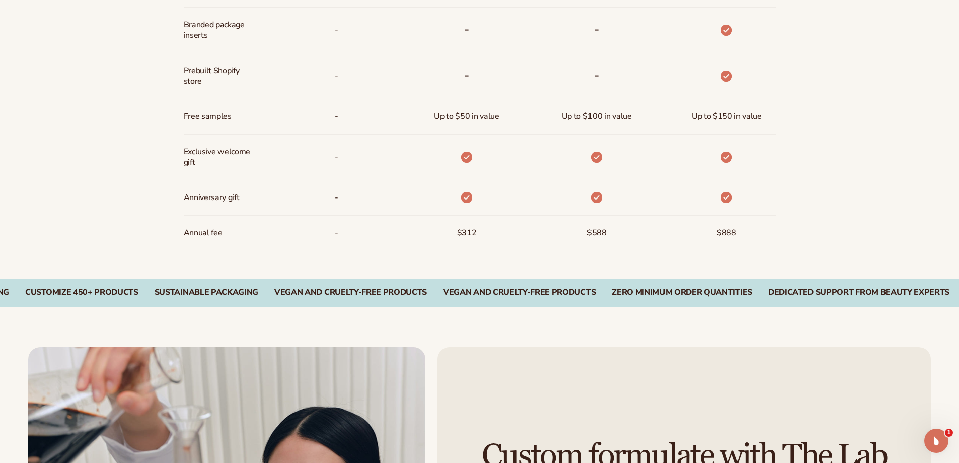
click at [550, 296] on div "On-Demand Fulfillment and Inventory Tracking CUSTOMIZE 450+ PRODUCTS SUSTAINABL…" at bounding box center [245, 293] width 903 height 10
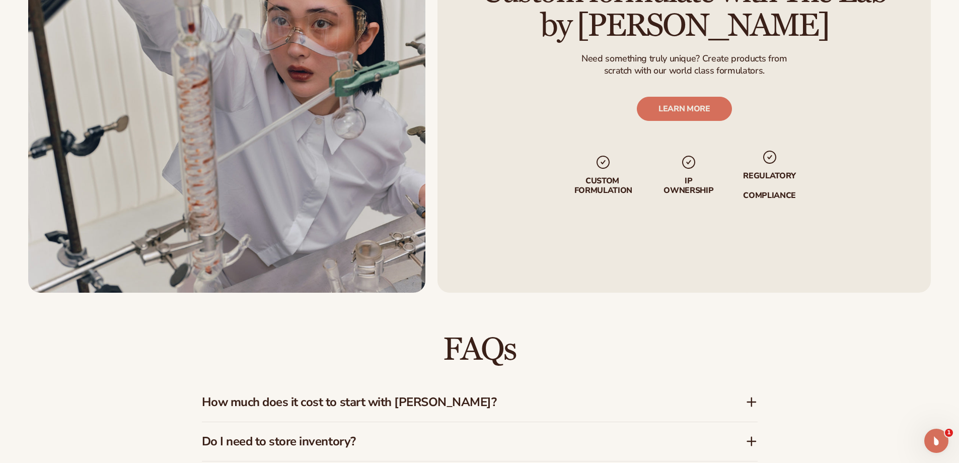
scroll to position [1511, 0]
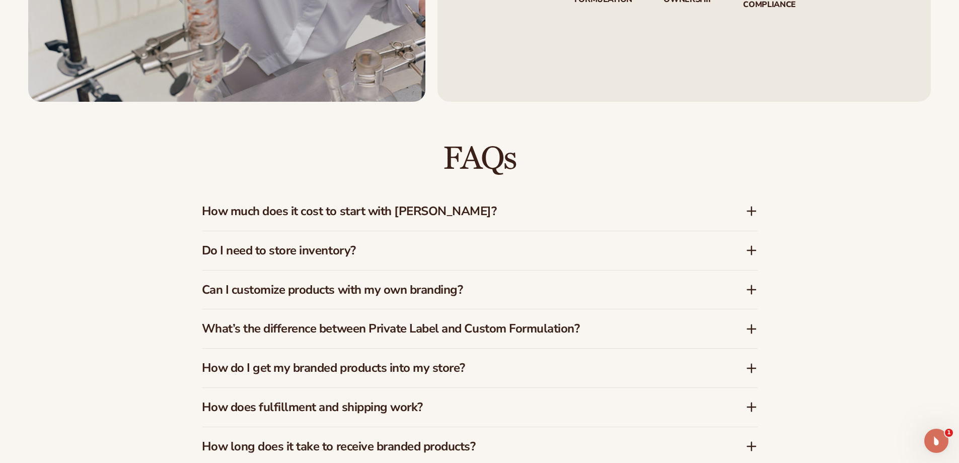
click at [381, 247] on h3 "Do I need to store inventory?" at bounding box center [459, 250] width 514 height 15
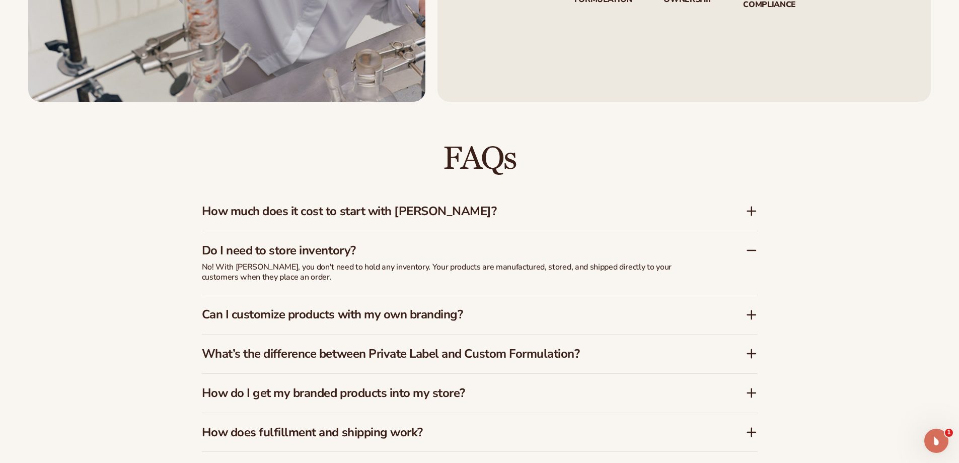
click at [399, 316] on h3 "Can I customize products with my own branding?" at bounding box center [459, 314] width 514 height 15
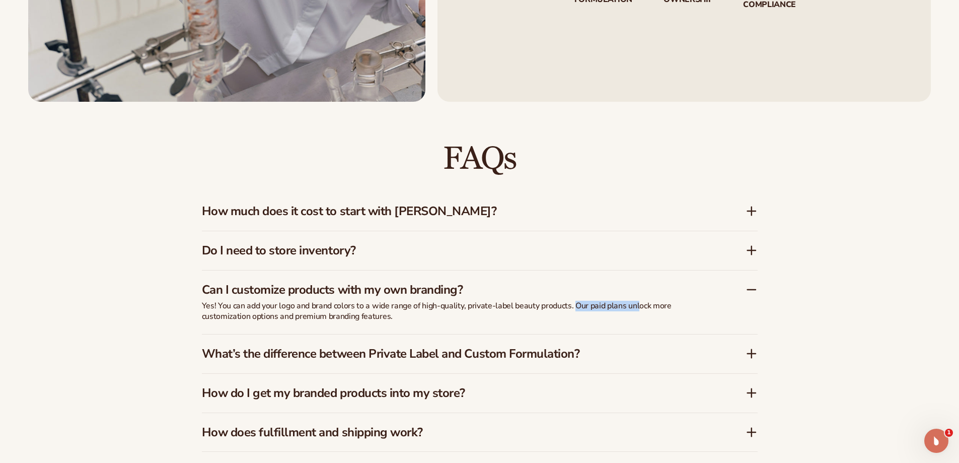
drag, startPoint x: 598, startPoint y: 302, endPoint x: 638, endPoint y: 306, distance: 40.4
click at [638, 306] on p "Yes! You can add your logo and brand colors to a wide range of high-quality, pr…" at bounding box center [454, 311] width 504 height 21
drag, startPoint x: 263, startPoint y: 312, endPoint x: 338, endPoint y: 315, distance: 75.6
click at [338, 315] on p "Yes! You can add your logo and brand colors to a wide range of high-quality, pr…" at bounding box center [454, 311] width 504 height 21
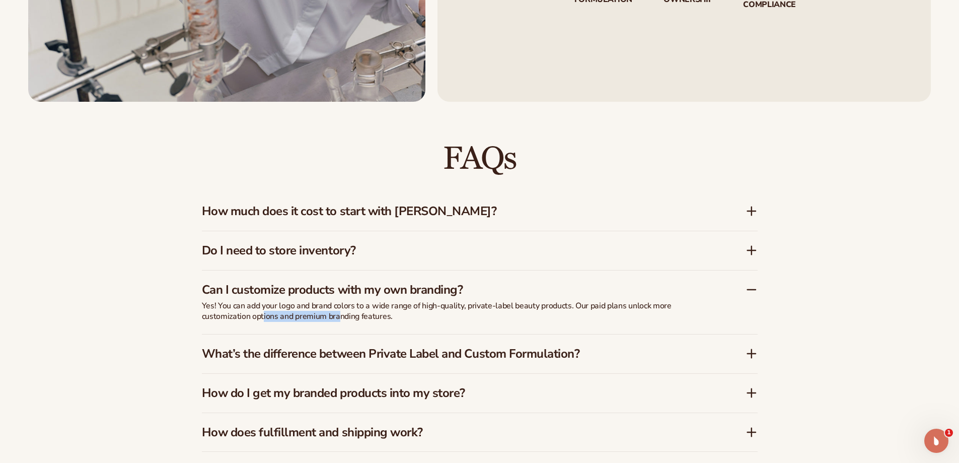
click at [338, 315] on p "Yes! You can add your logo and brand colors to a wide range of high-quality, pr…" at bounding box center [454, 311] width 504 height 21
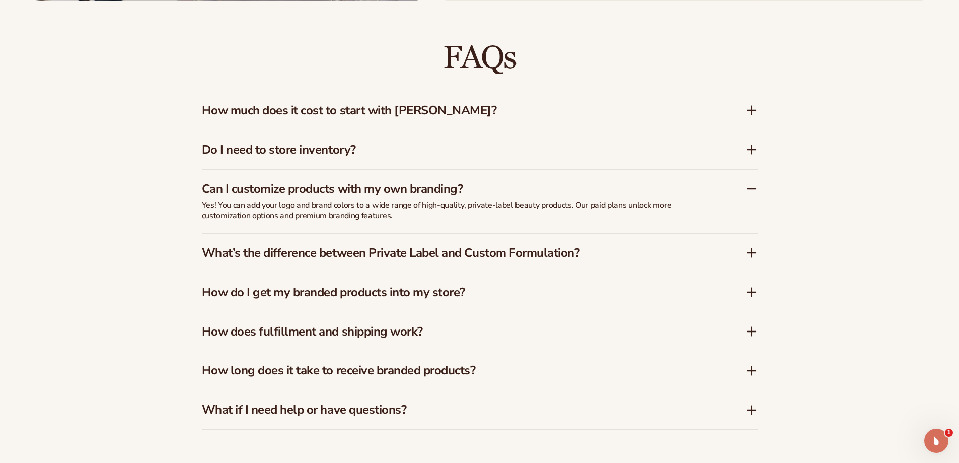
click at [385, 255] on h3 "What’s the difference between Private Label and Custom Formulation?" at bounding box center [459, 253] width 514 height 15
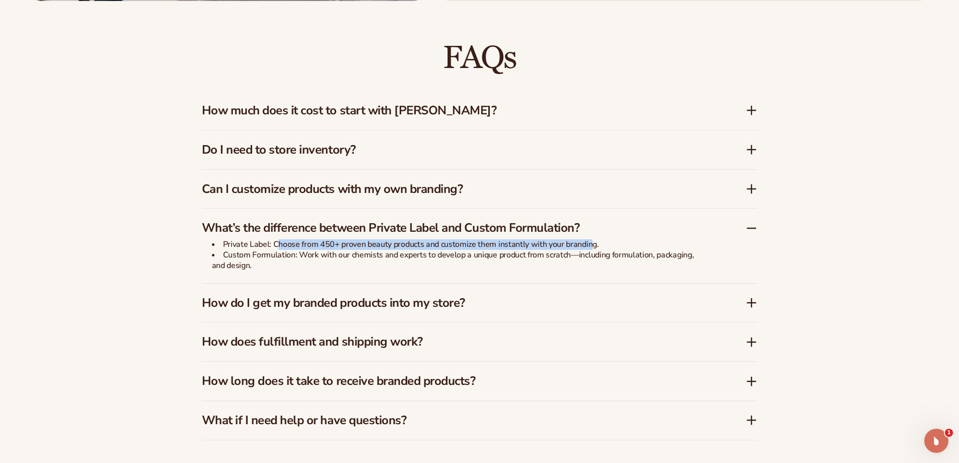
drag, startPoint x: 276, startPoint y: 240, endPoint x: 591, endPoint y: 242, distance: 314.7
click at [591, 242] on li "Private Label: Choose from 450+ proven beauty products and customize them insta…" at bounding box center [458, 244] width 493 height 11
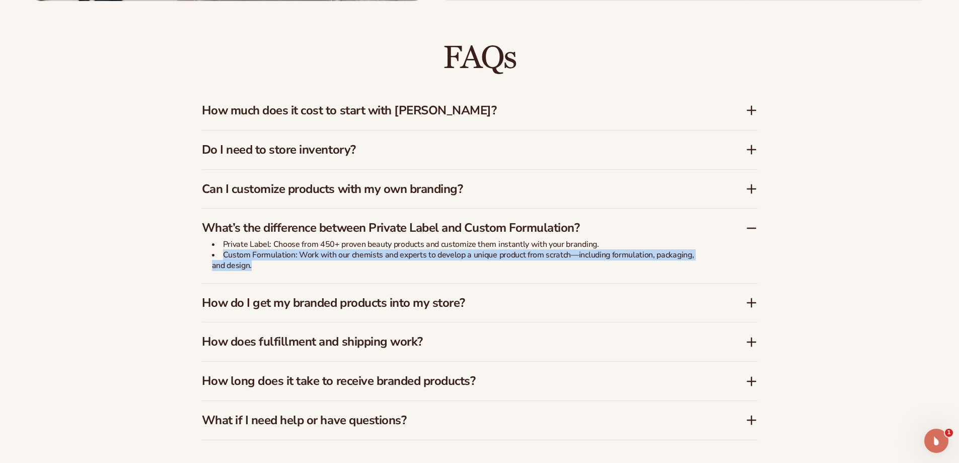
drag, startPoint x: 219, startPoint y: 253, endPoint x: 623, endPoint y: 263, distance: 404.5
click at [622, 263] on li "Custom Formulation: Work with our chemists and experts to develop a unique prod…" at bounding box center [458, 260] width 493 height 21
click at [623, 263] on li "Custom Formulation: Work with our chemists and experts to develop a unique prod…" at bounding box center [458, 260] width 493 height 21
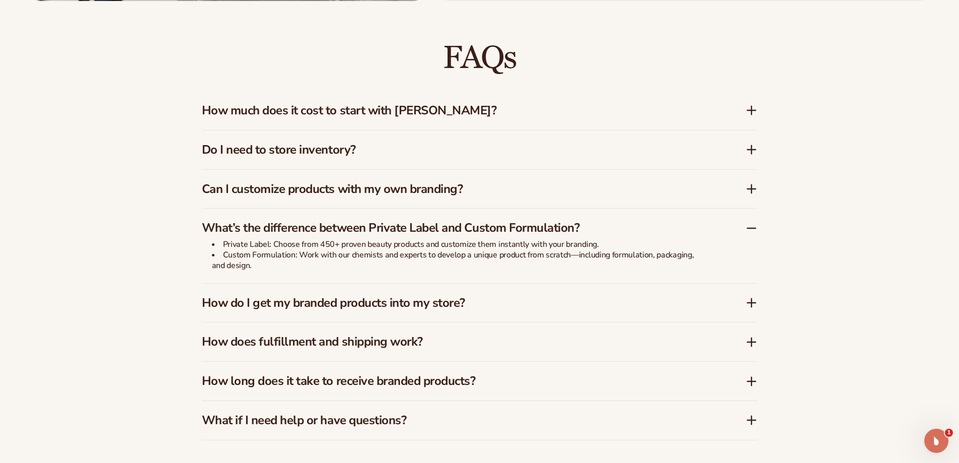
click at [364, 307] on h3 "How do I get my branded products into my store?" at bounding box center [459, 303] width 514 height 15
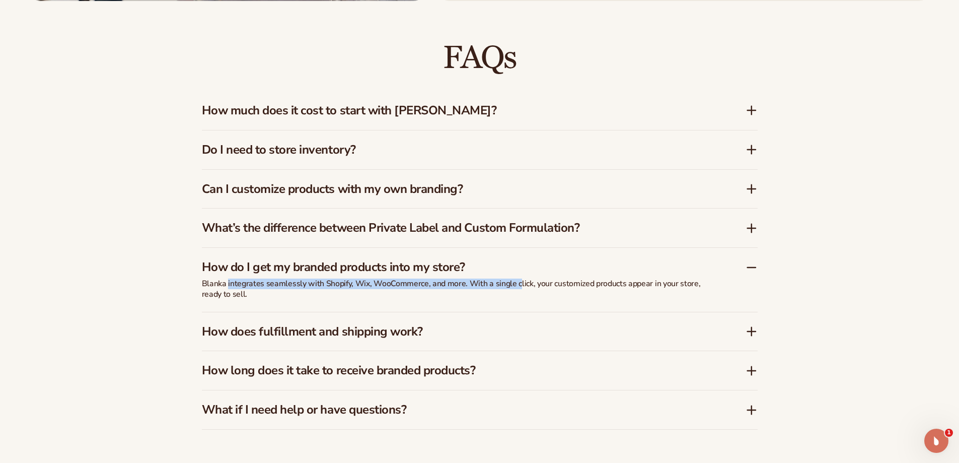
drag, startPoint x: 227, startPoint y: 280, endPoint x: 519, endPoint y: 286, distance: 291.6
click at [518, 286] on p "Blanka integrates seamlessly with Shopify, Wix, WooCommerce, and more. With a s…" at bounding box center [454, 288] width 504 height 21
click at [519, 286] on p "Blanka integrates seamlessly with Shopify, Wix, WooCommerce, and more. With a s…" at bounding box center [454, 288] width 504 height 21
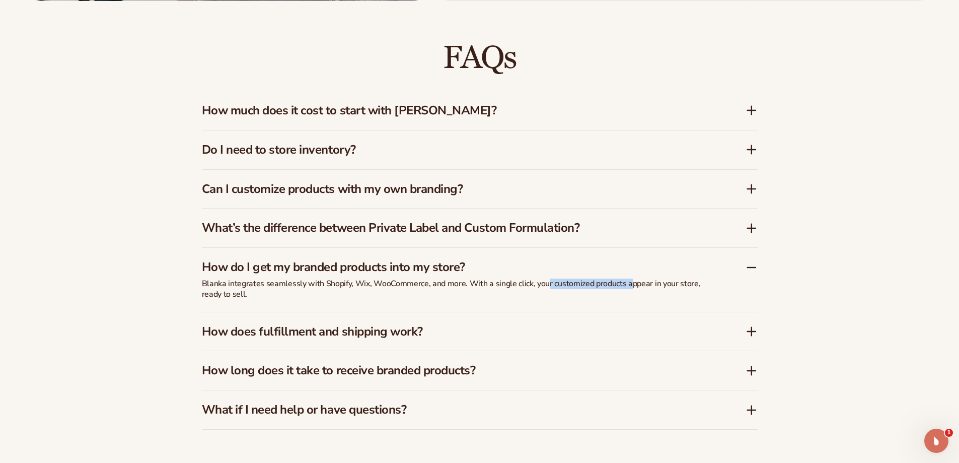
drag, startPoint x: 552, startPoint y: 286, endPoint x: 627, endPoint y: 285, distance: 75.0
click at [627, 285] on p "Blanka integrates seamlessly with Shopify, Wix, WooCommerce, and more. With a s…" at bounding box center [454, 288] width 504 height 21
drag, startPoint x: 542, startPoint y: 283, endPoint x: 604, endPoint y: 291, distance: 61.8
click at [604, 291] on p "Blanka integrates seamlessly with Shopify, Wix, WooCommerce, and more. With a s…" at bounding box center [454, 288] width 504 height 21
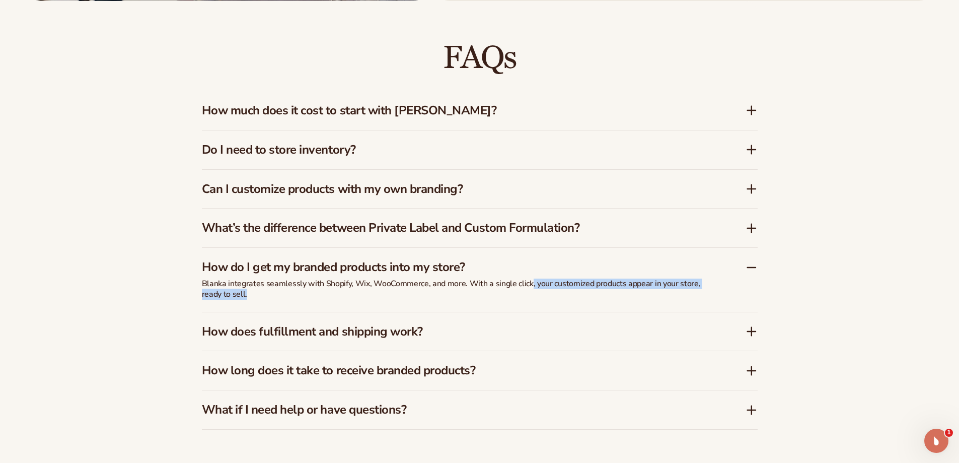
click at [604, 291] on p "Blanka integrates seamlessly with Shopify, Wix, WooCommerce, and more. With a s…" at bounding box center [454, 288] width 504 height 21
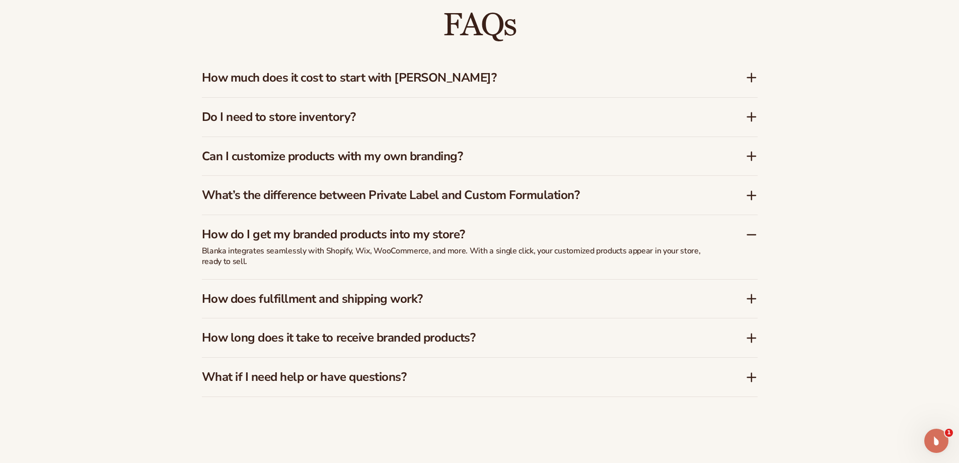
scroll to position [1662, 0]
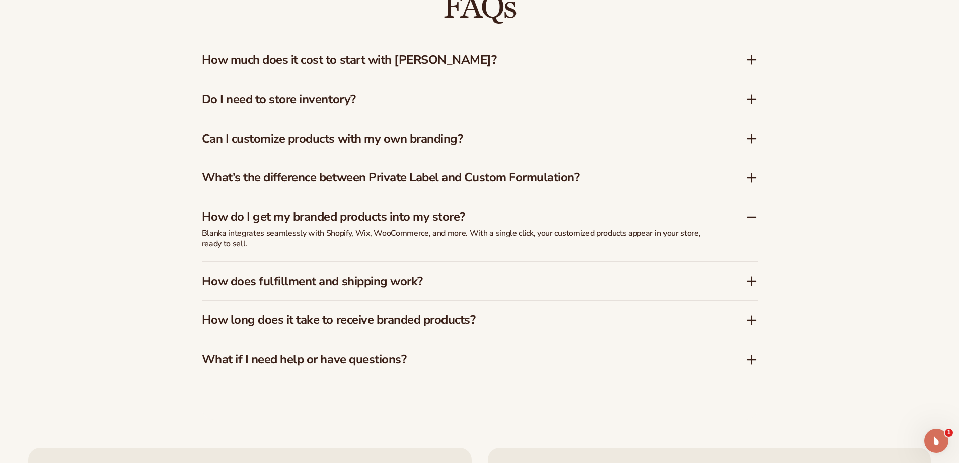
click at [377, 288] on h3 "How does fulfillment and shipping work?" at bounding box center [459, 281] width 514 height 15
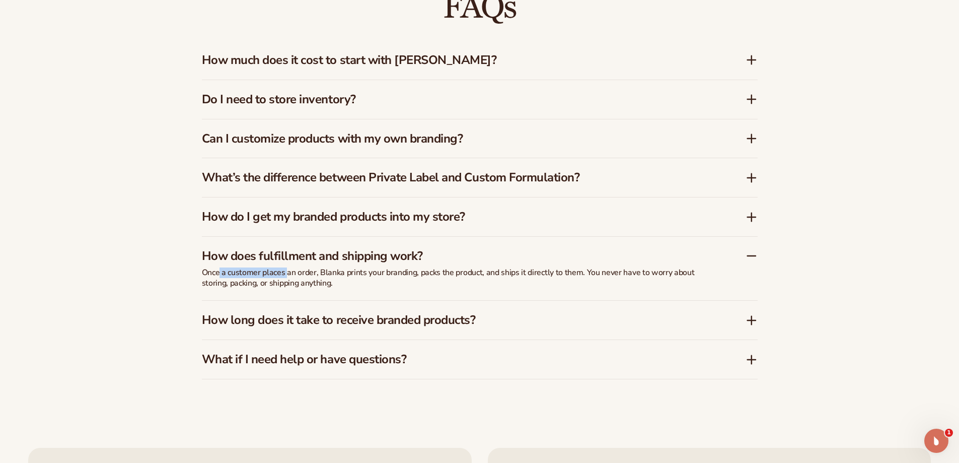
drag, startPoint x: 220, startPoint y: 273, endPoint x: 288, endPoint y: 275, distance: 68.5
click at [288, 275] on p "Once a customer places an order, Blanka prints your branding, packs the product…" at bounding box center [454, 277] width 504 height 21
drag, startPoint x: 350, startPoint y: 273, endPoint x: 396, endPoint y: 274, distance: 46.3
click at [396, 274] on p "Once a customer places an order, Blanka prints your branding, packs the product…" at bounding box center [454, 277] width 504 height 21
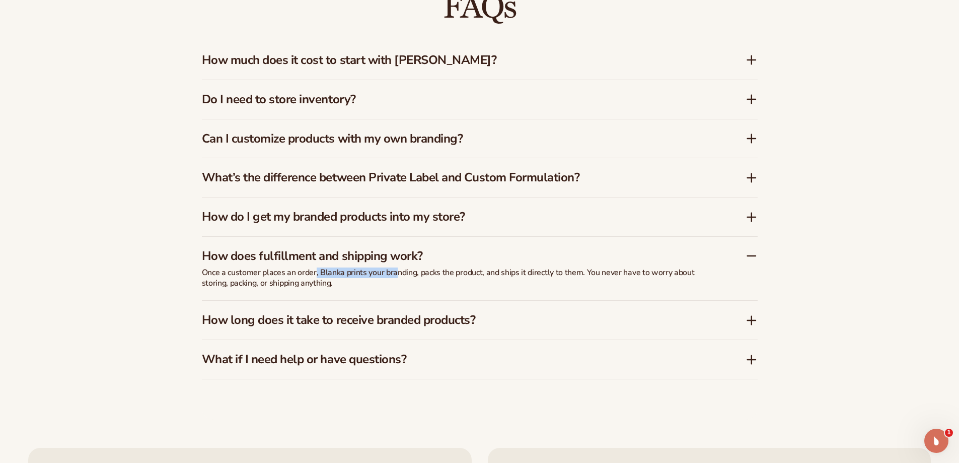
click at [396, 274] on p "Once a customer places an order, Blanka prints your branding, packs the product…" at bounding box center [454, 277] width 504 height 21
drag, startPoint x: 414, startPoint y: 274, endPoint x: 466, endPoint y: 274, distance: 51.4
click at [466, 274] on p "Once a customer places an order, Blanka prints your branding, packs the product…" at bounding box center [454, 277] width 504 height 21
drag, startPoint x: 487, startPoint y: 272, endPoint x: 549, endPoint y: 272, distance: 61.9
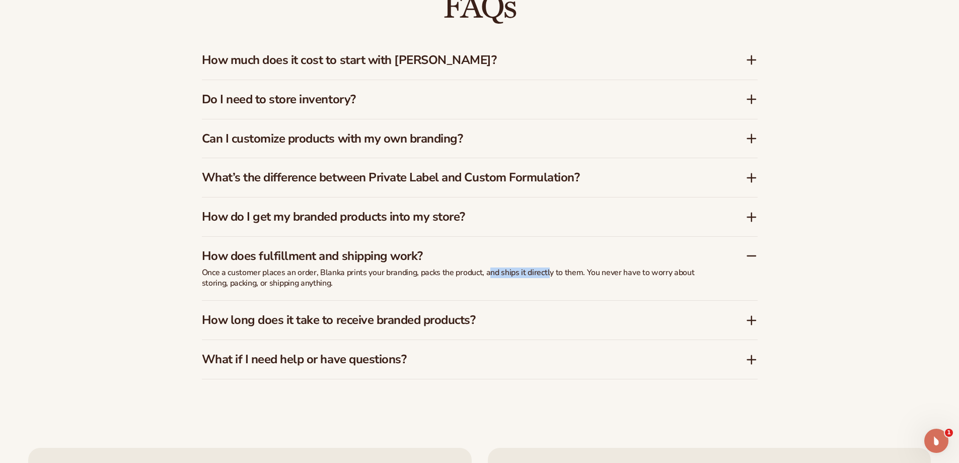
click at [549, 272] on p "Once a customer places an order, Blanka prints your branding, packs the product…" at bounding box center [454, 277] width 504 height 21
drag, startPoint x: 592, startPoint y: 274, endPoint x: 656, endPoint y: 276, distance: 64.0
click at [656, 276] on p "Once a customer places an order, Blanka prints your branding, packs the product…" at bounding box center [454, 277] width 504 height 21
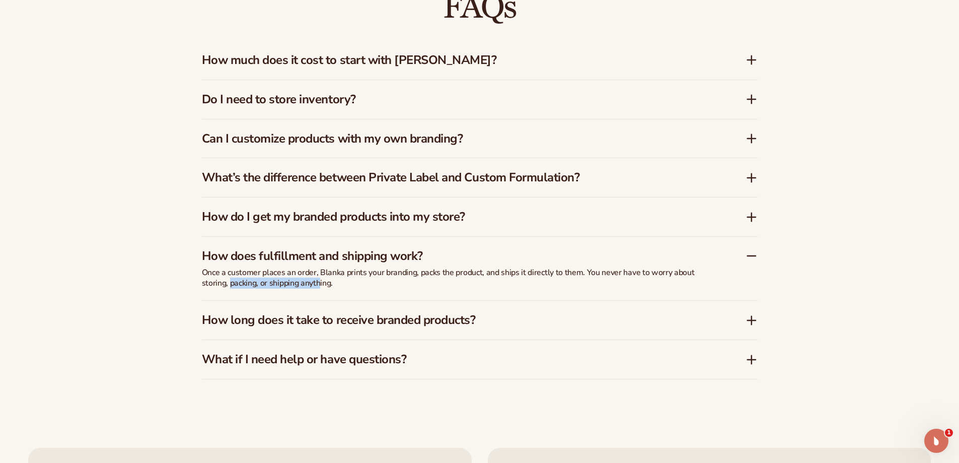
drag, startPoint x: 230, startPoint y: 283, endPoint x: 322, endPoint y: 280, distance: 92.2
click at [322, 280] on p "Once a customer places an order, Blanka prints your branding, packs the product…" at bounding box center [454, 277] width 504 height 21
click at [363, 326] on h3 "How long does it take to receive branded products?" at bounding box center [459, 320] width 514 height 15
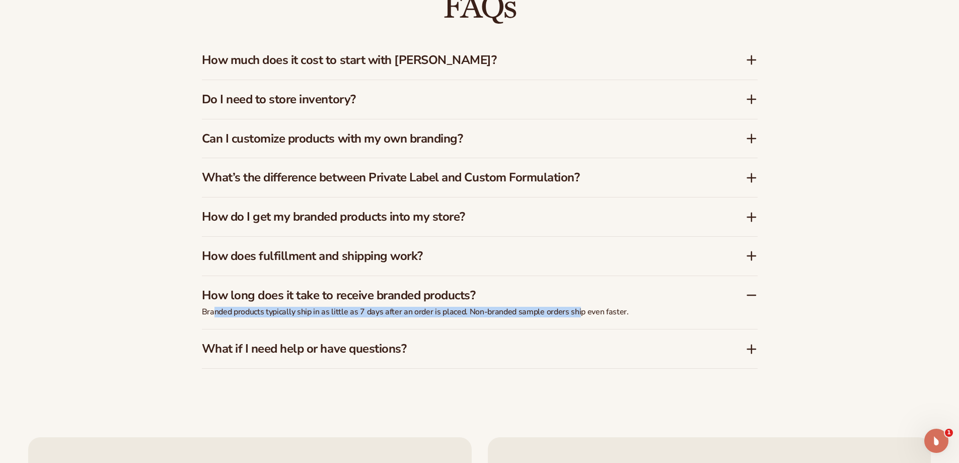
drag, startPoint x: 213, startPoint y: 310, endPoint x: 578, endPoint y: 311, distance: 365.1
click at [578, 311] on p "Branded products typically ship in as little as 7 days after an order is placed…" at bounding box center [454, 312] width 504 height 11
drag, startPoint x: 652, startPoint y: 310, endPoint x: 470, endPoint y: 311, distance: 182.3
click at [470, 311] on p "Branded products typically ship in as little as 7 days after an order is placed…" at bounding box center [454, 312] width 504 height 11
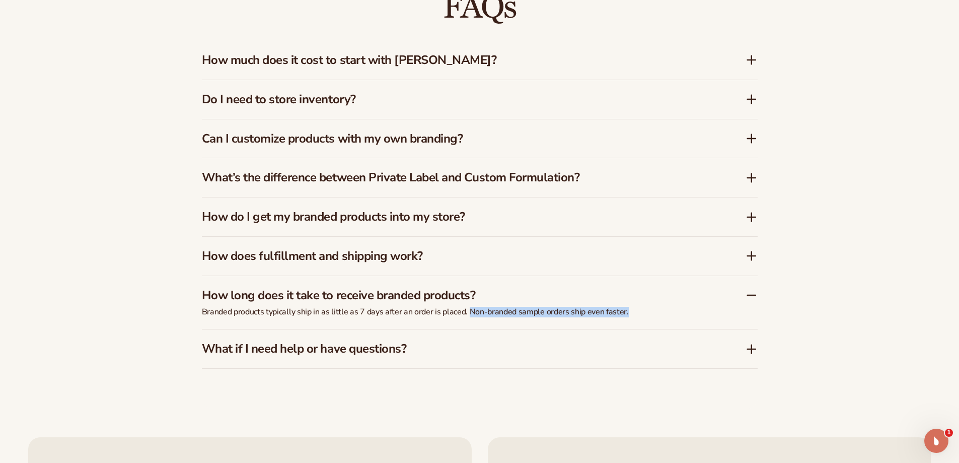
click at [470, 311] on p "Branded products typically ship in as little as 7 days after an order is placed…" at bounding box center [454, 312] width 504 height 11
click at [387, 351] on h3 "What if I need help or have questions?" at bounding box center [459, 348] width 514 height 15
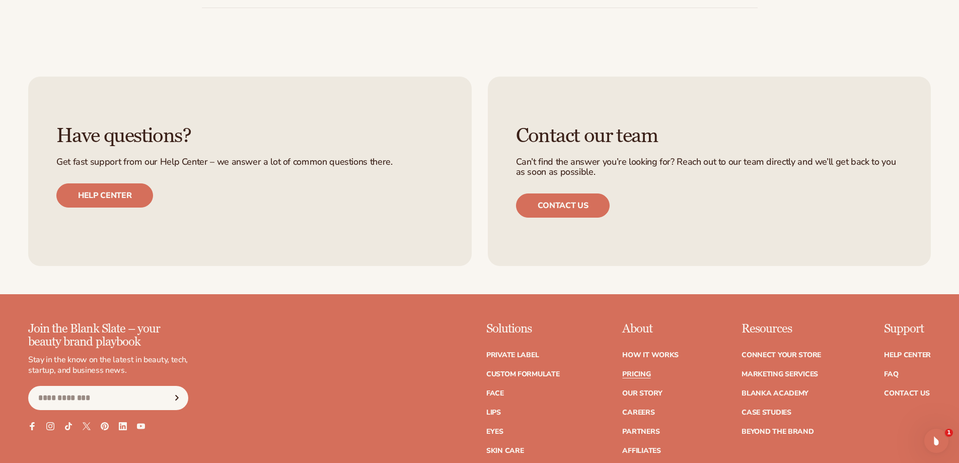
scroll to position [2216, 0]
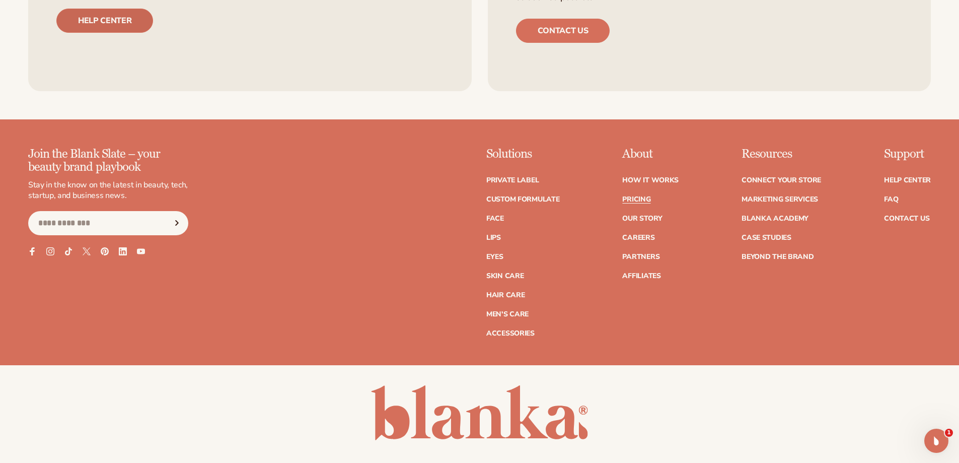
click at [128, 26] on link "Help center" at bounding box center [104, 21] width 97 height 24
click at [753, 236] on link "Case Studies" at bounding box center [767, 237] width 50 height 7
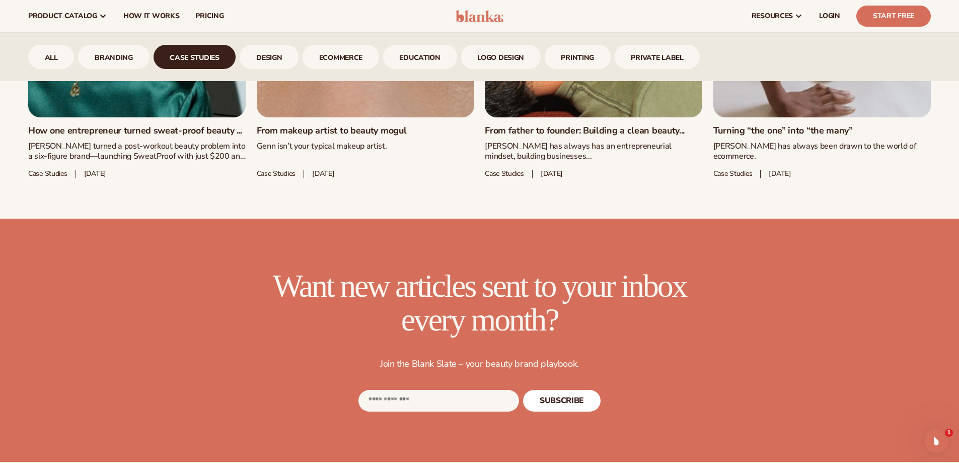
scroll to position [549, 0]
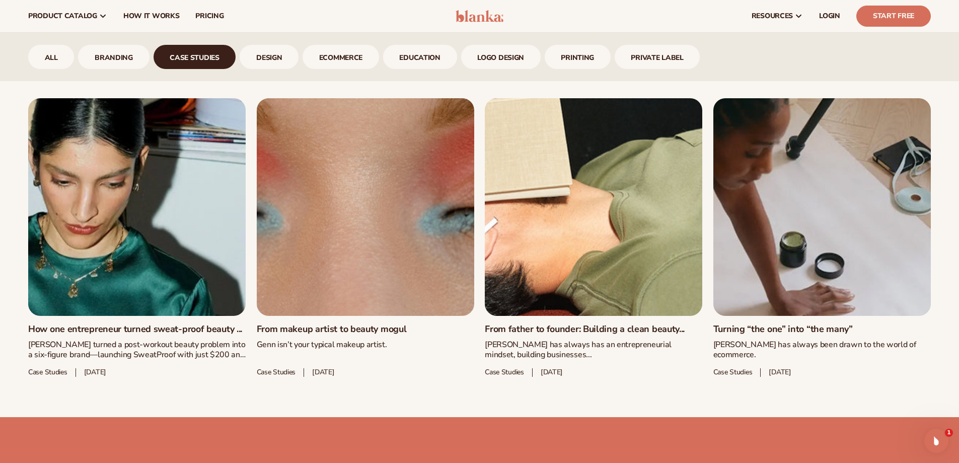
click at [182, 324] on link "How one entrepreneur turned sweat-proof beauty ..." at bounding box center [137, 329] width 218 height 11
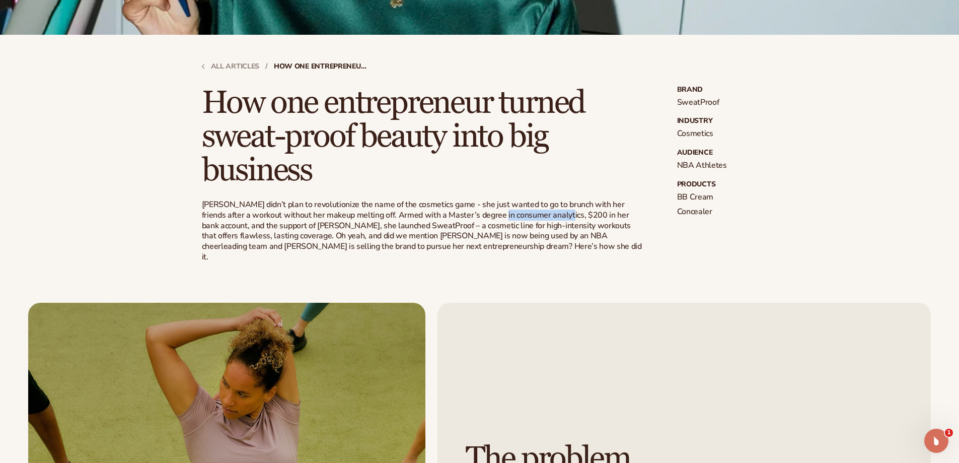
drag, startPoint x: 538, startPoint y: 220, endPoint x: 553, endPoint y: 221, distance: 14.7
click at [553, 221] on p "[PERSON_NAME] didn’t plan to revolutionize the name of the cosmetics game - she…" at bounding box center [423, 230] width 443 height 63
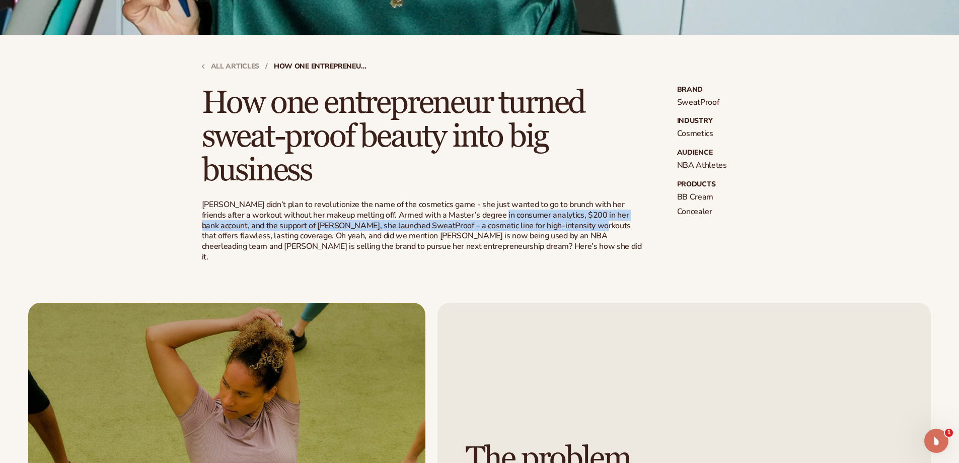
click at [553, 221] on p "[PERSON_NAME] didn’t plan to revolutionize the name of the cosmetics game - she…" at bounding box center [423, 230] width 443 height 63
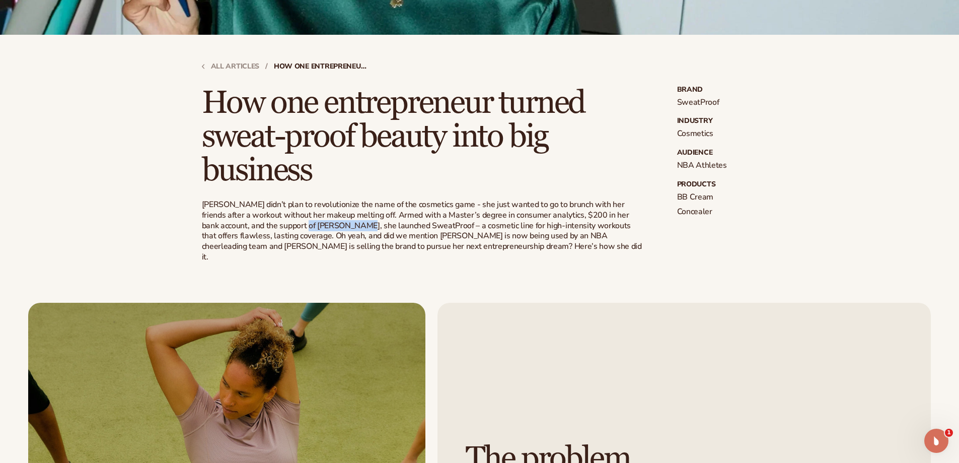
drag, startPoint x: 273, startPoint y: 224, endPoint x: 327, endPoint y: 225, distance: 53.9
click at [327, 225] on p "[PERSON_NAME] didn’t plan to revolutionize the name of the cosmetics game - she…" at bounding box center [423, 230] width 443 height 63
click at [327, 225] on p "Sarah didn’t plan to revolutionize the name of the cosmetics game - she just wa…" at bounding box center [423, 230] width 443 height 63
click at [351, 226] on p "Sarah didn’t plan to revolutionize the name of the cosmetics game - she just wa…" at bounding box center [423, 230] width 443 height 63
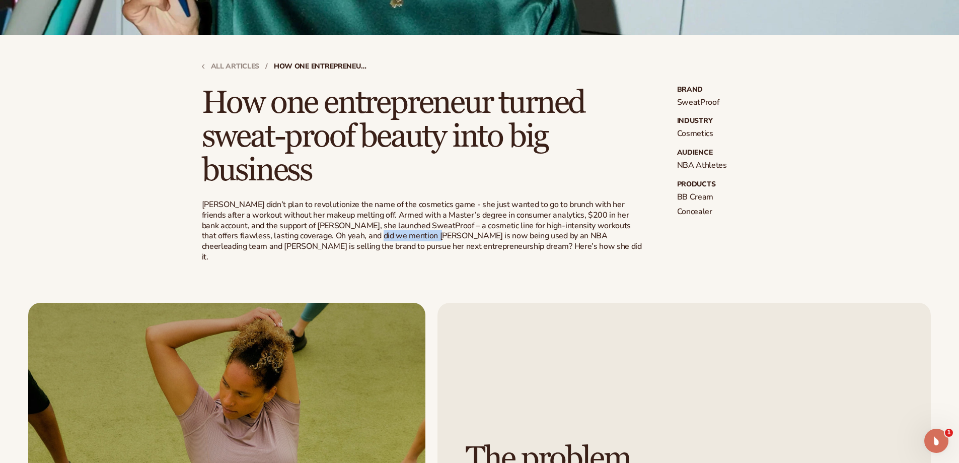
drag, startPoint x: 342, startPoint y: 235, endPoint x: 400, endPoint y: 236, distance: 57.4
click at [400, 236] on p "Sarah didn’t plan to revolutionize the name of the cosmetics game - she just wa…" at bounding box center [423, 230] width 443 height 63
click at [502, 238] on p "Sarah didn’t plan to revolutionize the name of the cosmetics game - she just wa…" at bounding box center [423, 230] width 443 height 63
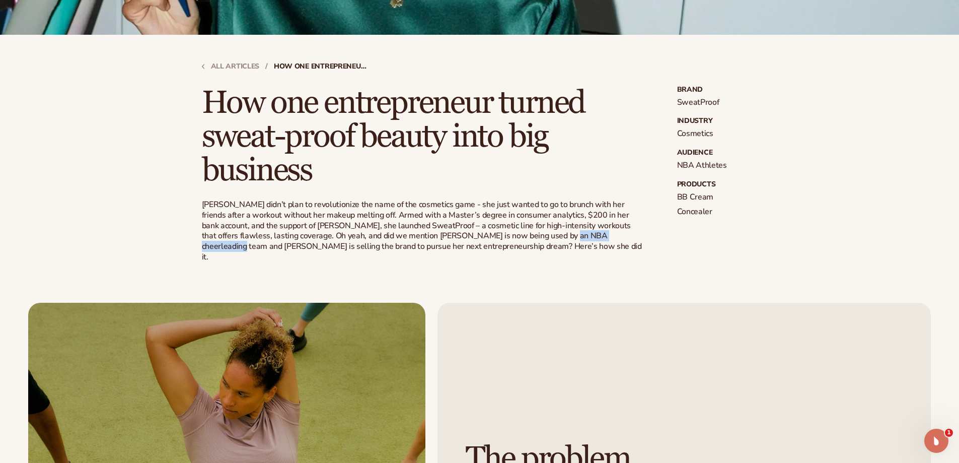
drag, startPoint x: 535, startPoint y: 236, endPoint x: 597, endPoint y: 236, distance: 61.9
click at [597, 236] on p "Sarah didn’t plan to revolutionize the name of the cosmetics game - she just wa…" at bounding box center [423, 230] width 443 height 63
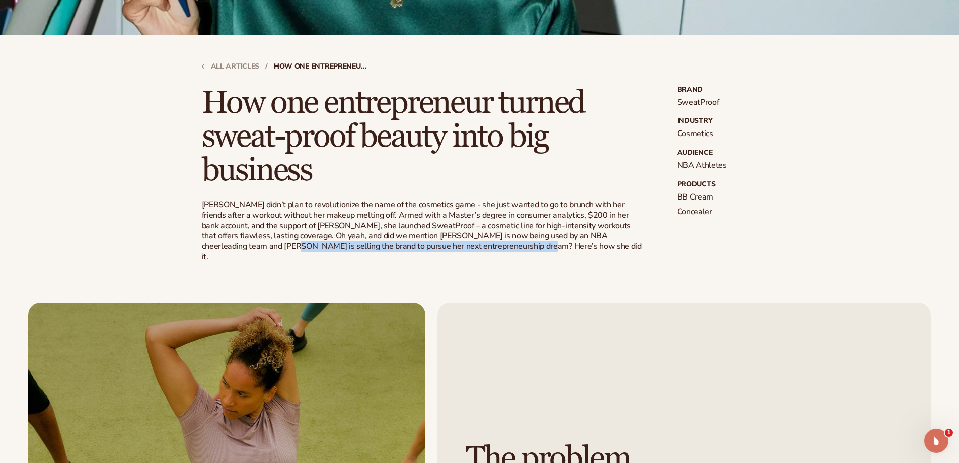
drag, startPoint x: 207, startPoint y: 246, endPoint x: 473, endPoint y: 250, distance: 265.9
click at [473, 250] on p "Sarah didn’t plan to revolutionize the name of the cosmetics game - she just wa…" at bounding box center [423, 230] width 443 height 63
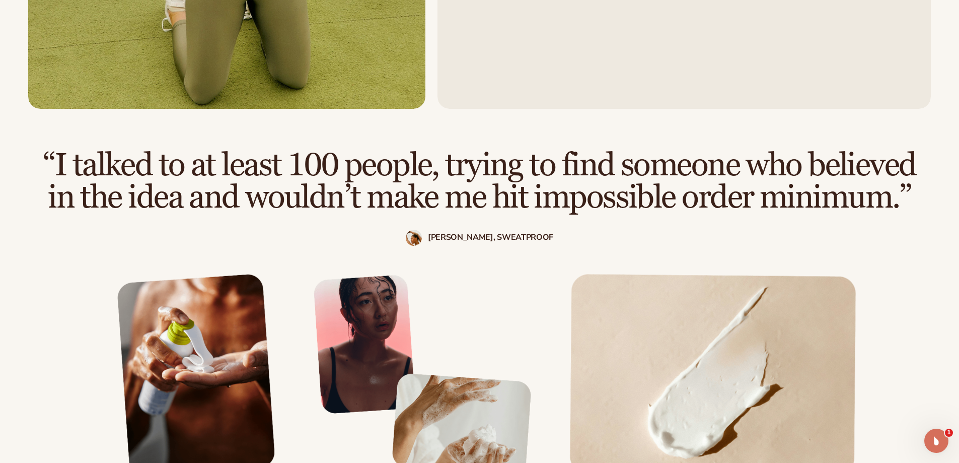
scroll to position [906, 0]
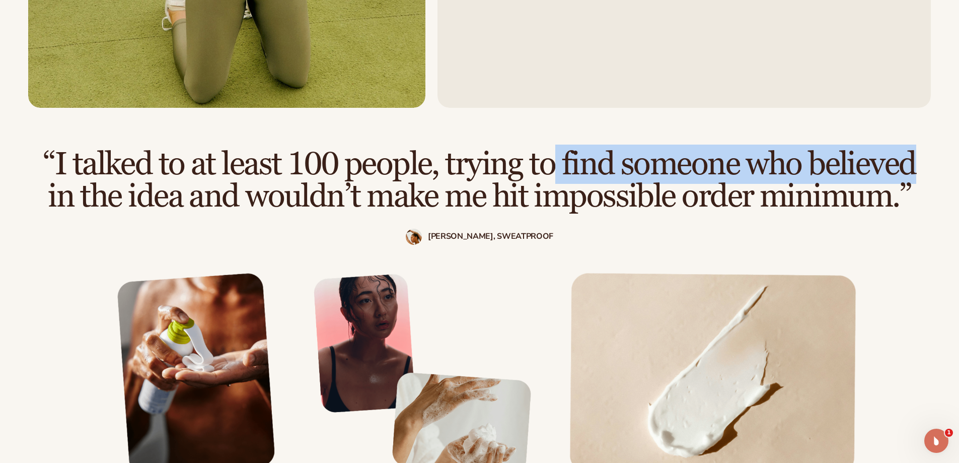
drag, startPoint x: 350, startPoint y: 159, endPoint x: 675, endPoint y: 171, distance: 324.5
click at [675, 171] on h2 "“I talked to at least 100 people, trying to find someone who believed in the id…" at bounding box center [479, 180] width 879 height 64
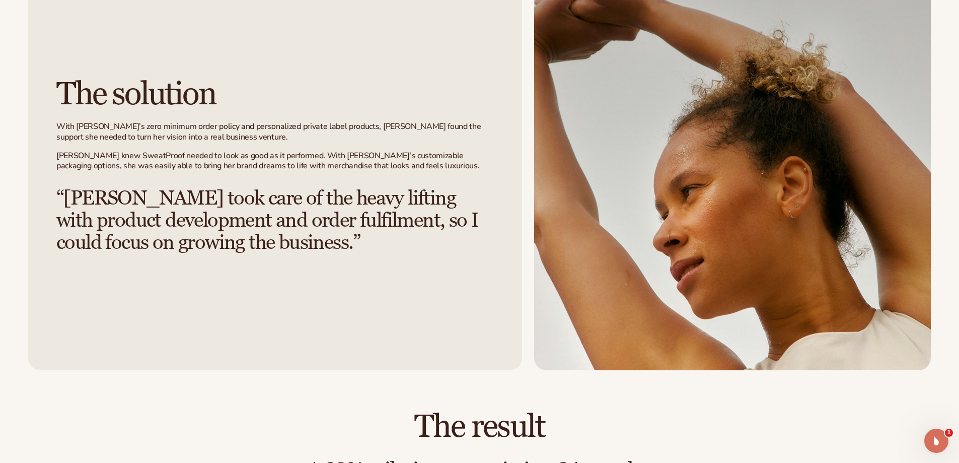
scroll to position [1460, 0]
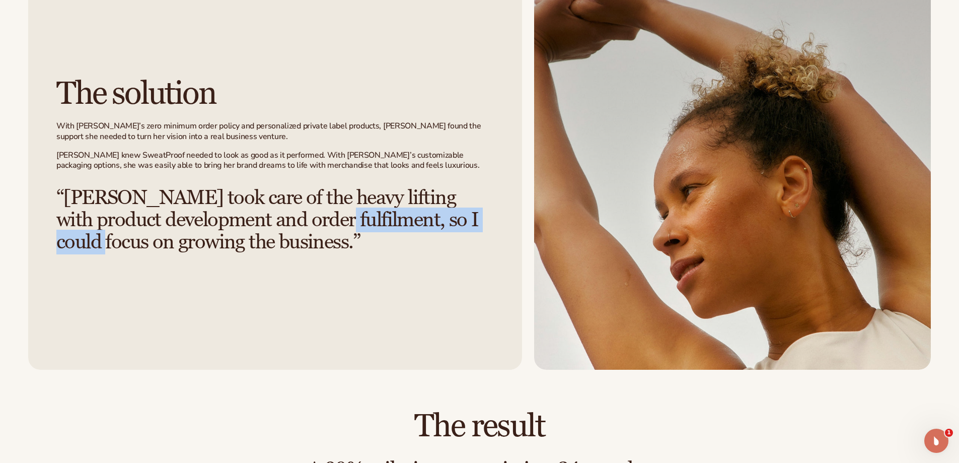
drag, startPoint x: 126, startPoint y: 209, endPoint x: 324, endPoint y: 209, distance: 198.4
click at [324, 209] on h3 "“Blanka took care of the heavy lifting with product development and order fulfi…" at bounding box center [275, 220] width 438 height 66
click at [325, 210] on h3 "“Blanka took care of the heavy lifting with product development and order fulfi…" at bounding box center [275, 220] width 438 height 66
drag, startPoint x: 366, startPoint y: 205, endPoint x: 427, endPoint y: 223, distance: 63.6
click at [427, 223] on h3 "“Blanka took care of the heavy lifting with product development and order fulfi…" at bounding box center [275, 220] width 438 height 66
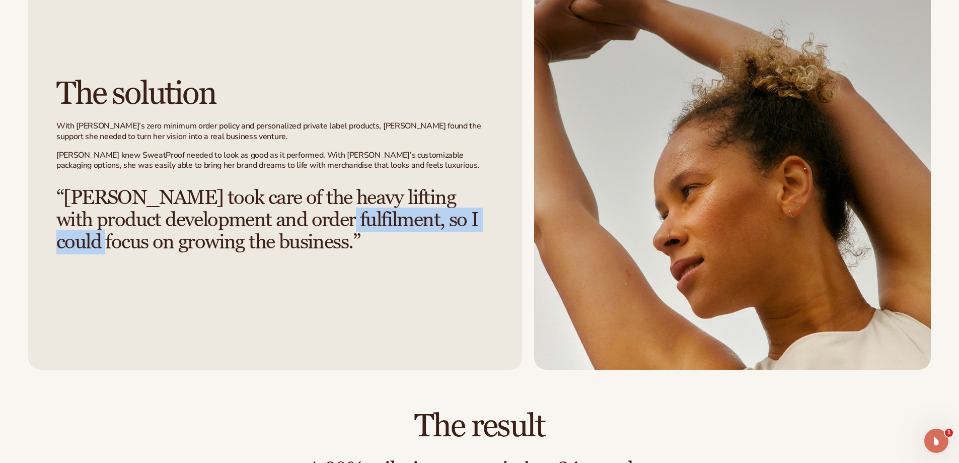
click at [428, 224] on h3 "“Blanka took care of the heavy lifting with product development and order fulfi…" at bounding box center [275, 220] width 438 height 66
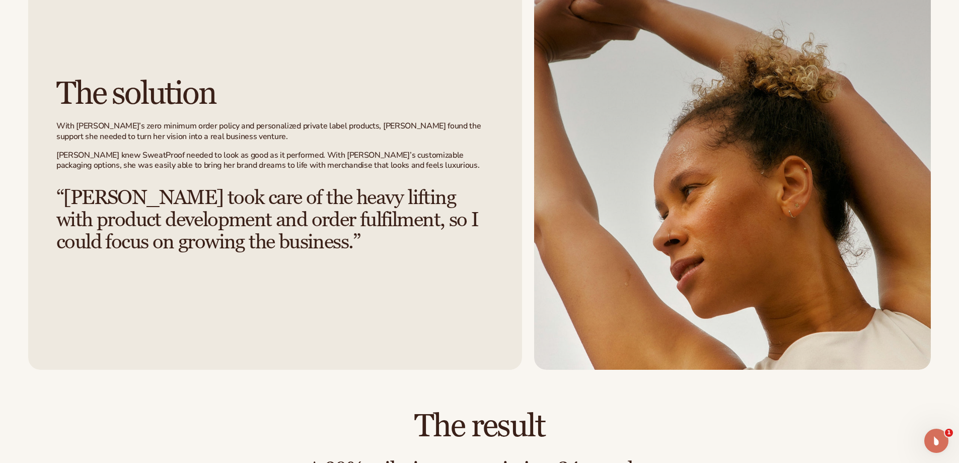
scroll to position [1762, 0]
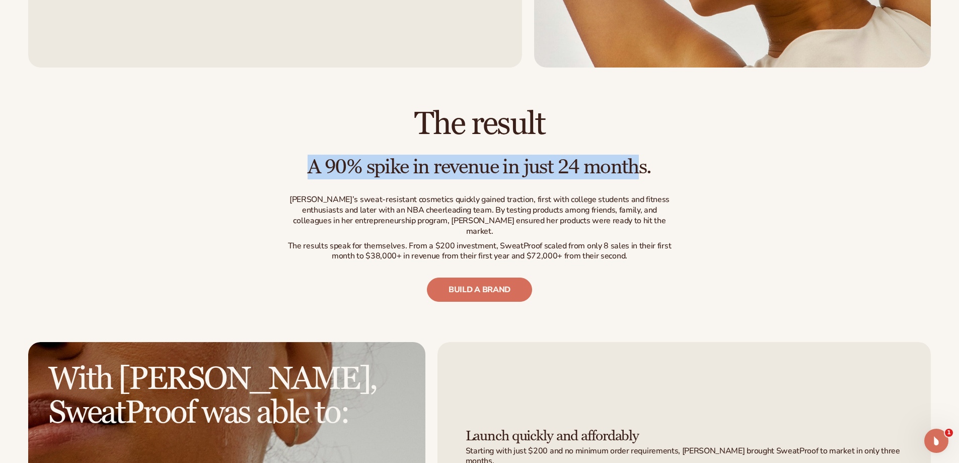
drag, startPoint x: 312, startPoint y: 157, endPoint x: 638, endPoint y: 157, distance: 326.3
click at [638, 157] on h3 "A 90% spike in revenue in just 24 months." at bounding box center [479, 167] width 393 height 22
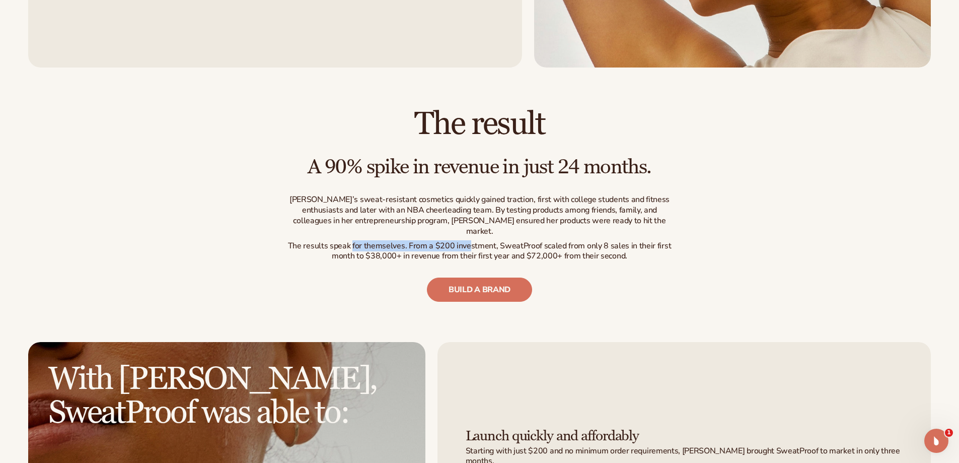
drag, startPoint x: 393, startPoint y: 223, endPoint x: 470, endPoint y: 223, distance: 77.5
click at [470, 241] on p "The results speak for themselves. From a $200 investment, SweatProof scaled fro…" at bounding box center [479, 251] width 393 height 21
drag, startPoint x: 534, startPoint y: 225, endPoint x: 573, endPoint y: 225, distance: 38.3
click at [573, 241] on p "The results speak for themselves. From a $200 investment, SweatProof scaled fro…" at bounding box center [479, 251] width 393 height 21
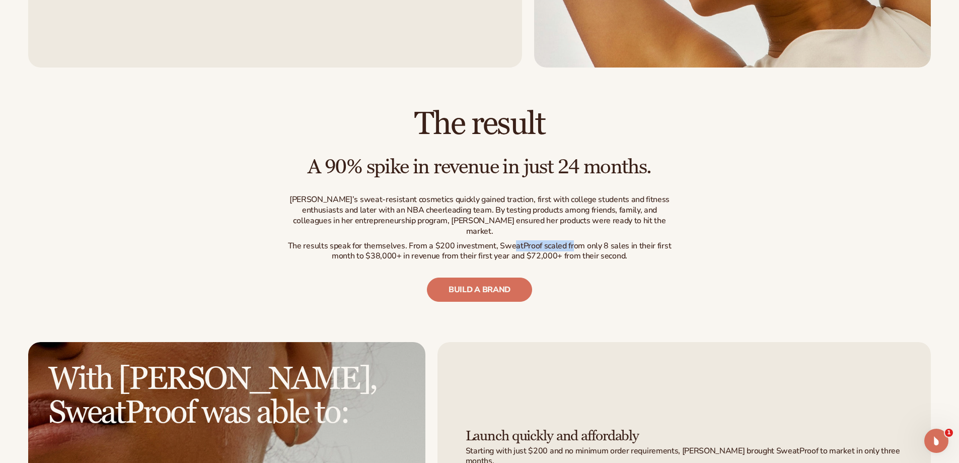
click at [573, 241] on p "The results speak for themselves. From a $200 investment, SweatProof scaled fro…" at bounding box center [479, 251] width 393 height 21
click at [648, 241] on p "The results speak for themselves. From a $200 investment, SweatProof scaled fro…" at bounding box center [479, 251] width 393 height 21
drag, startPoint x: 367, startPoint y: 235, endPoint x: 648, endPoint y: 232, distance: 281.0
click at [648, 241] on p "The results speak for themselves. From a $200 investment, SweatProof scaled fro…" at bounding box center [479, 251] width 393 height 21
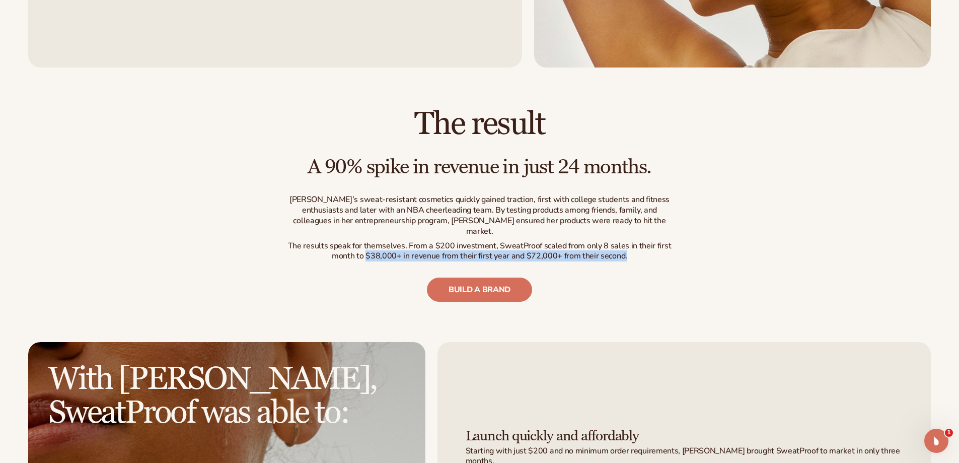
click at [648, 241] on p "The results speak for themselves. From a $200 investment, SweatProof scaled fro…" at bounding box center [479, 251] width 393 height 21
drag, startPoint x: 529, startPoint y: 237, endPoint x: 636, endPoint y: 236, distance: 107.3
click at [636, 241] on p "The results speak for themselves. From a $200 investment, SweatProof scaled fro…" at bounding box center [479, 251] width 393 height 21
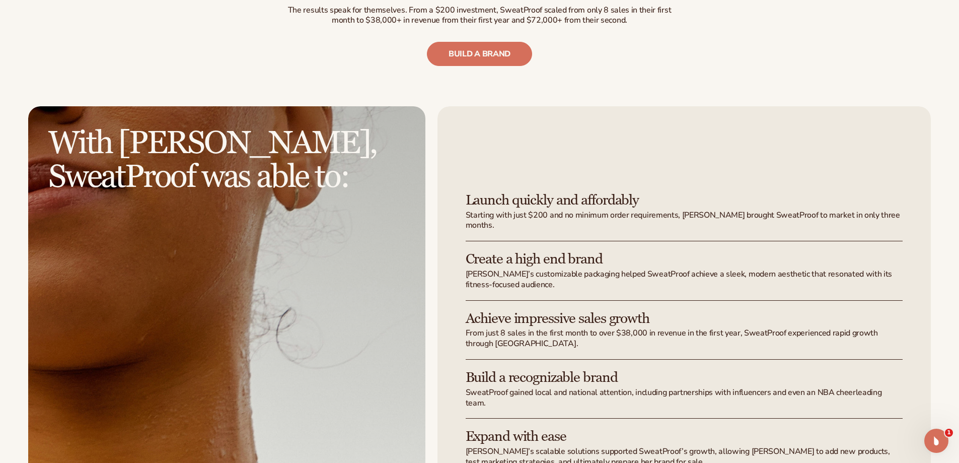
scroll to position [2014, 0]
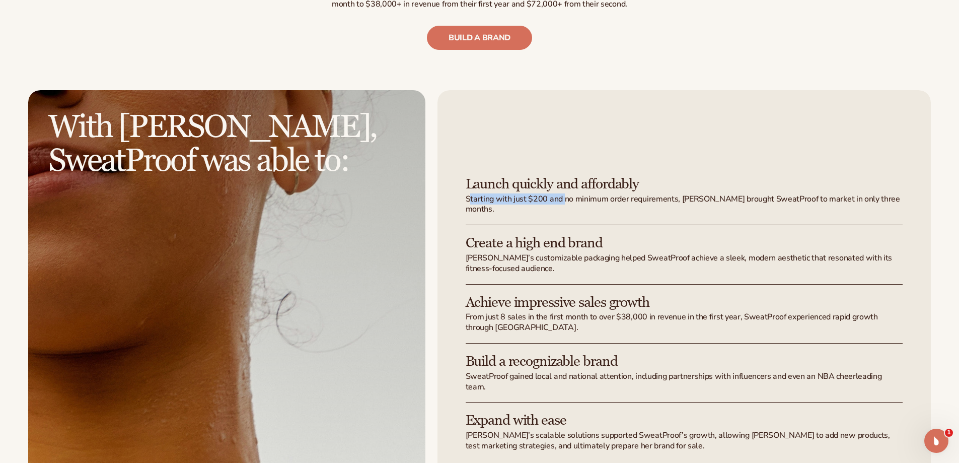
drag, startPoint x: 469, startPoint y: 186, endPoint x: 564, endPoint y: 186, distance: 94.7
click at [564, 194] on p "Starting with just $200 and no minimum order requirements, Sarah brought SweatP…" at bounding box center [685, 204] width 438 height 21
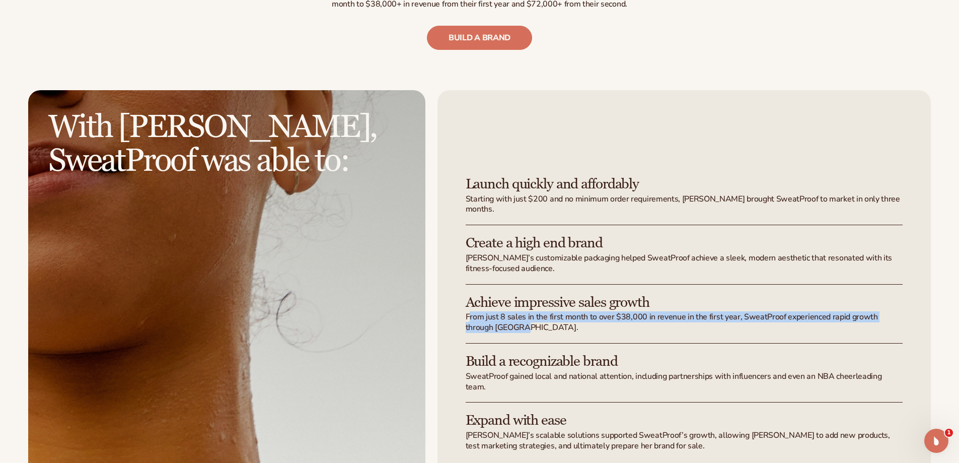
drag, startPoint x: 468, startPoint y: 300, endPoint x: 505, endPoint y: 304, distance: 36.4
click at [505, 312] on p "From just 8 sales in the first month to over $38,000 in revenue in the first ye…" at bounding box center [685, 322] width 438 height 21
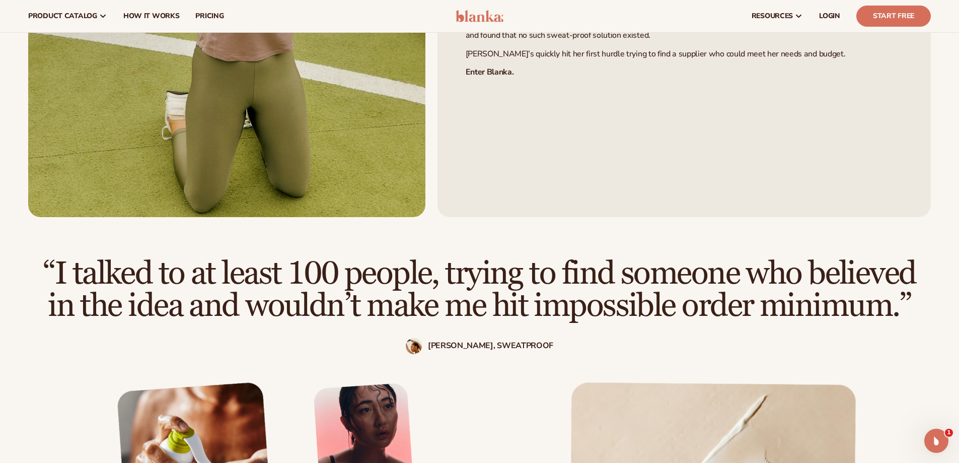
scroll to position [755, 0]
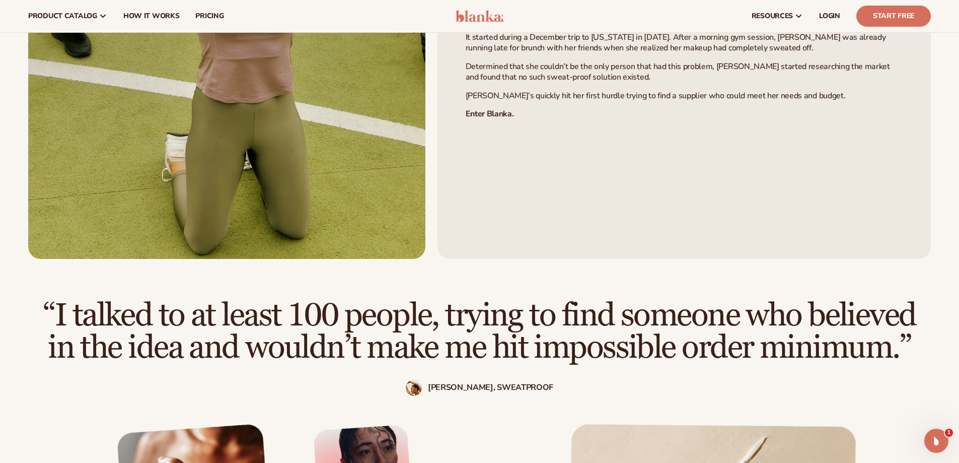
click at [500, 383] on strong "Sarah, SweatProof" at bounding box center [490, 388] width 125 height 10
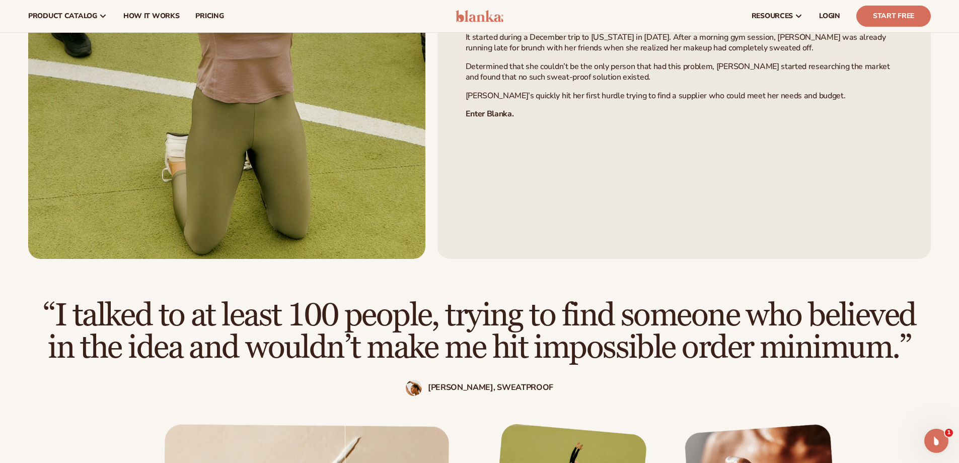
click at [458, 383] on strong "Sarah, SweatProof" at bounding box center [490, 388] width 125 height 10
